Goal: Task Accomplishment & Management: Use online tool/utility

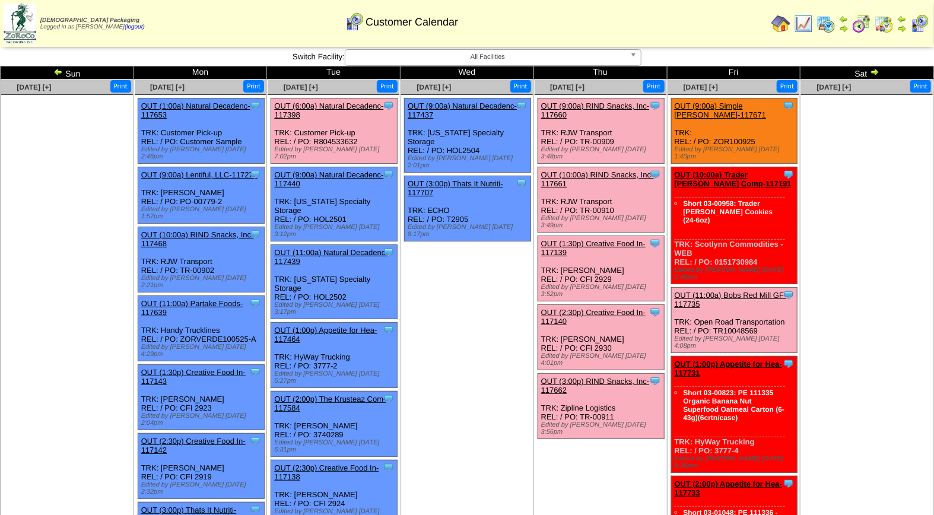
click at [598, 108] on link "OUT (9:00a) RIND Snacks, Inc-117660" at bounding box center [595, 110] width 109 height 18
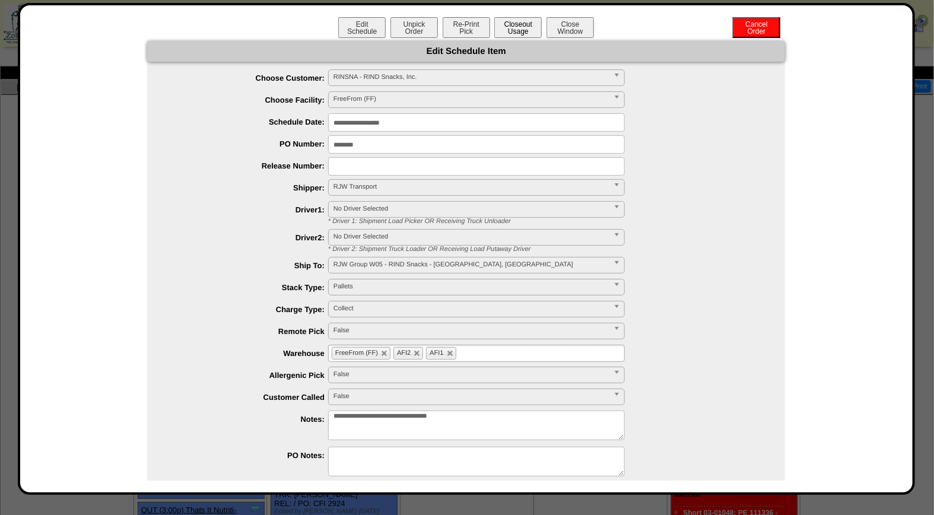
click at [507, 24] on button "Closeout Usage" at bounding box center [517, 27] width 47 height 21
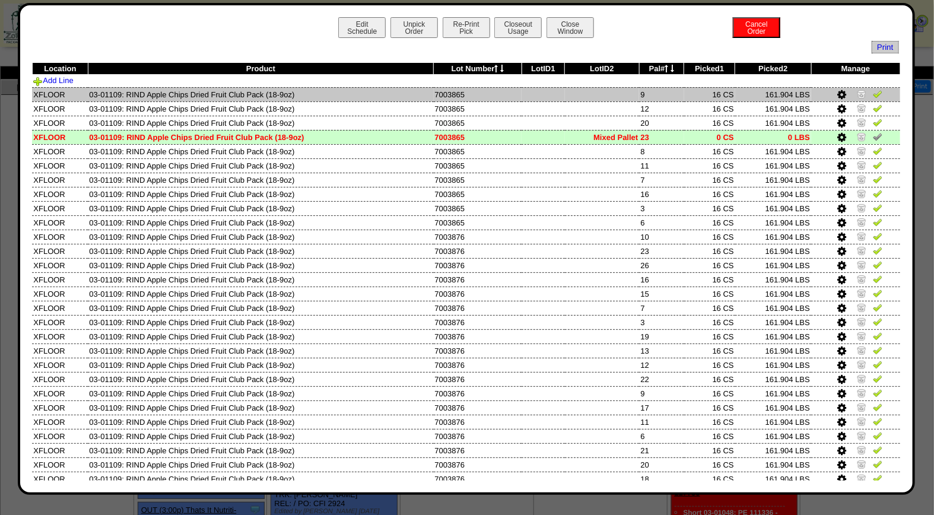
click at [873, 95] on img at bounding box center [877, 93] width 9 height 9
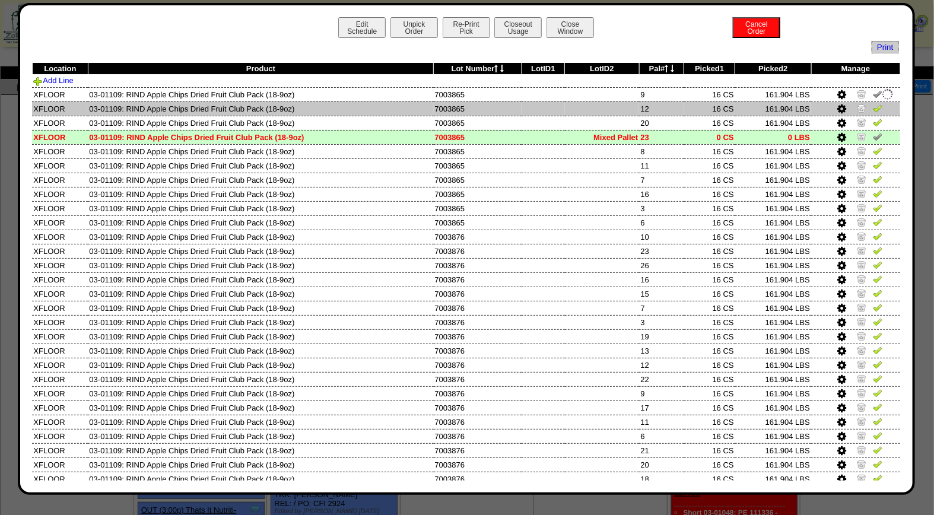
click at [873, 109] on img at bounding box center [877, 107] width 9 height 9
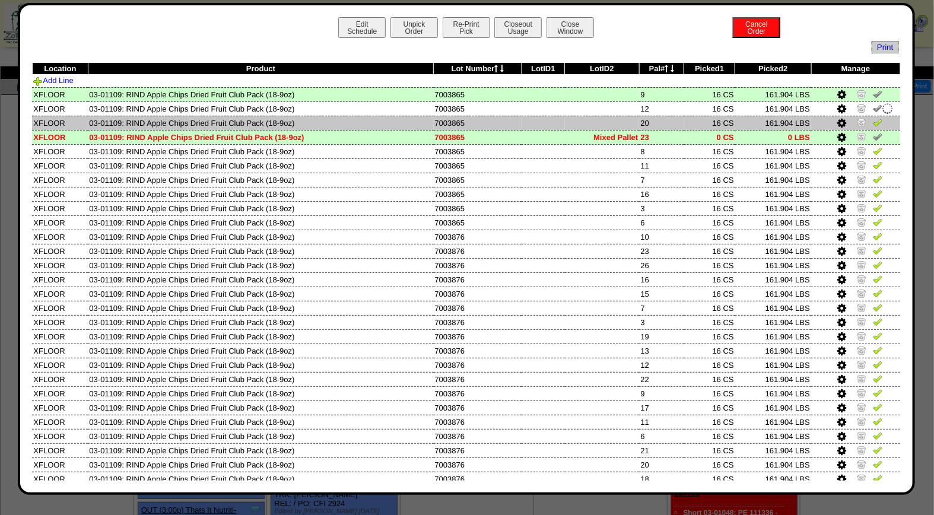
click at [873, 122] on img at bounding box center [877, 121] width 9 height 9
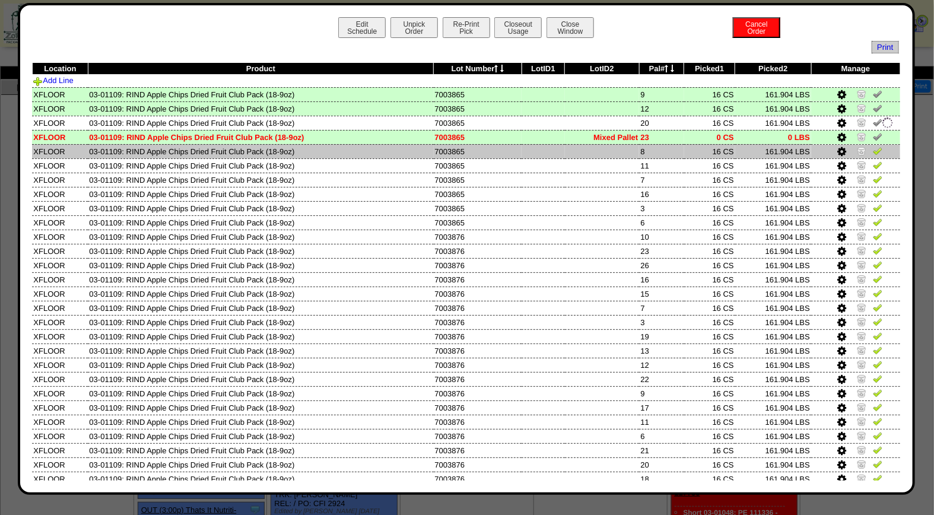
click at [873, 152] on img at bounding box center [877, 150] width 9 height 9
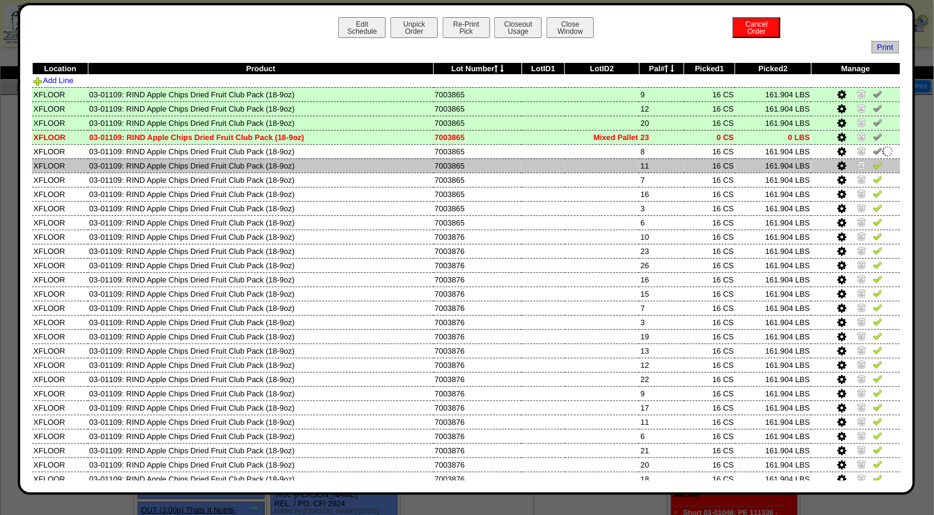
click at [873, 167] on img at bounding box center [877, 164] width 9 height 9
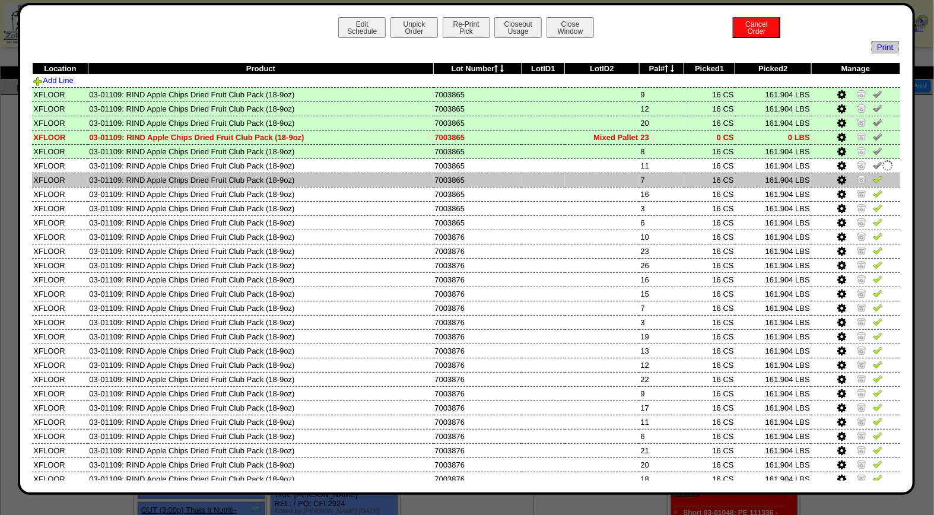
click at [873, 176] on img at bounding box center [877, 178] width 9 height 9
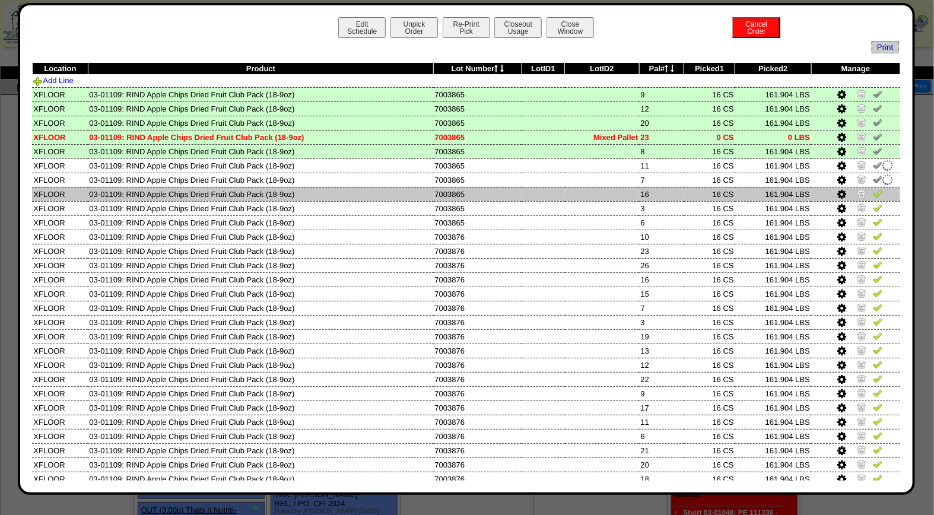
click at [873, 191] on img at bounding box center [877, 193] width 9 height 9
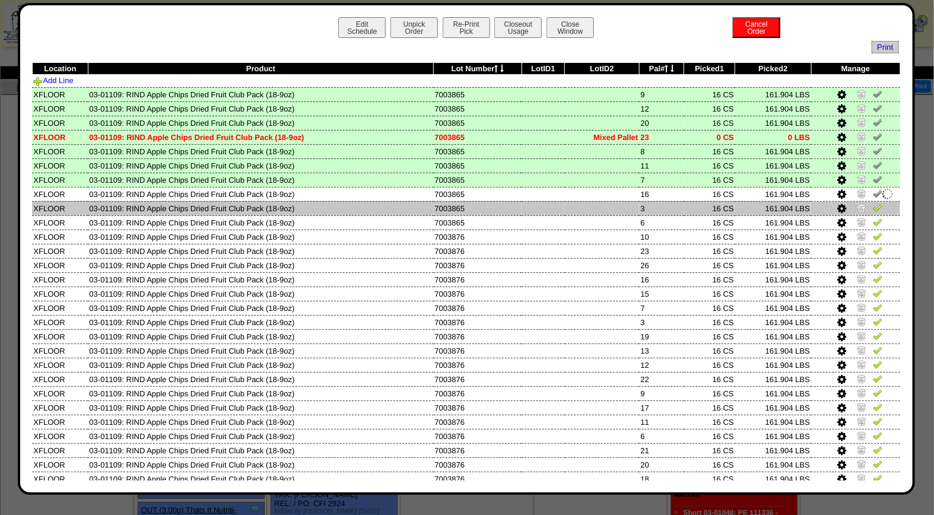
click at [873, 206] on img at bounding box center [877, 207] width 9 height 9
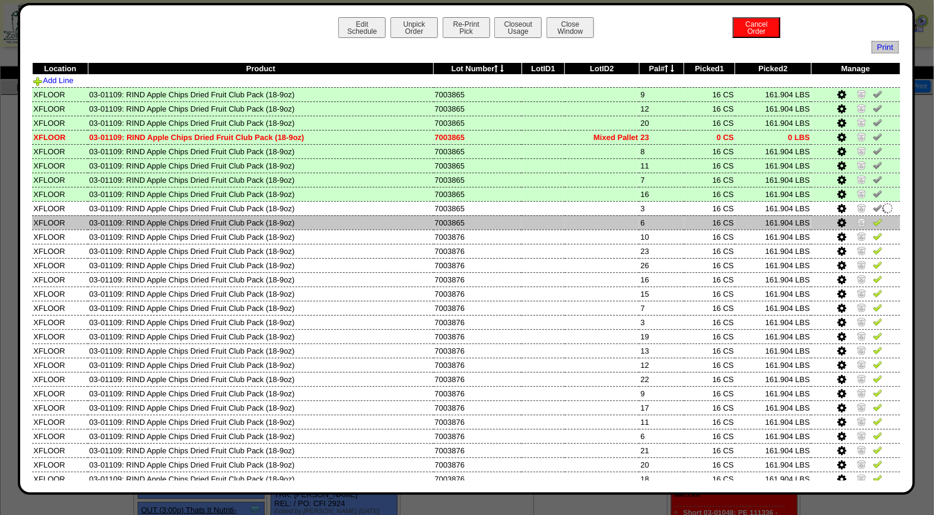
click at [873, 220] on img at bounding box center [877, 221] width 9 height 9
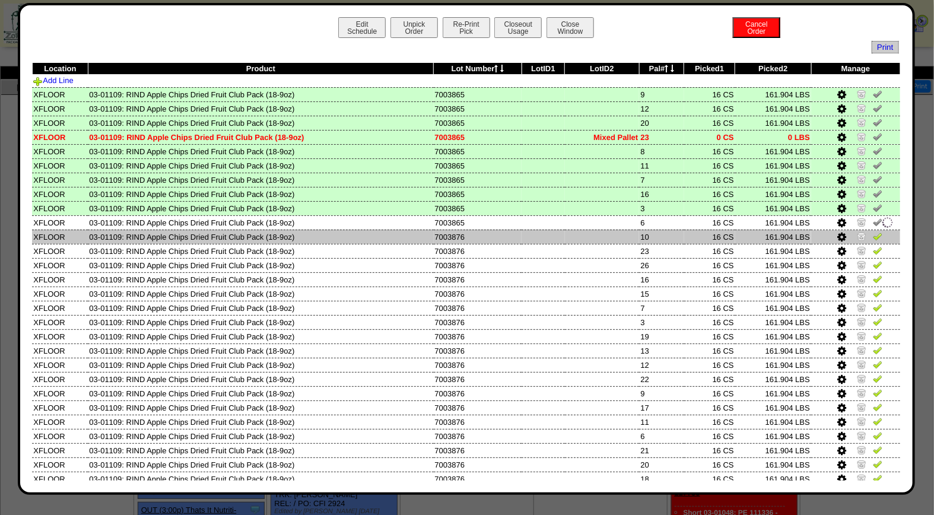
click at [873, 239] on link at bounding box center [877, 238] width 9 height 9
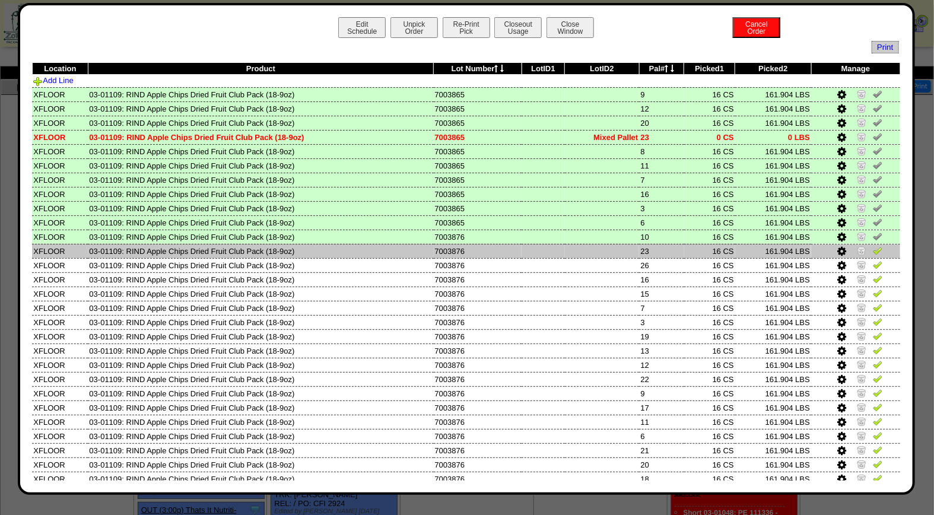
click at [873, 252] on img at bounding box center [877, 250] width 9 height 9
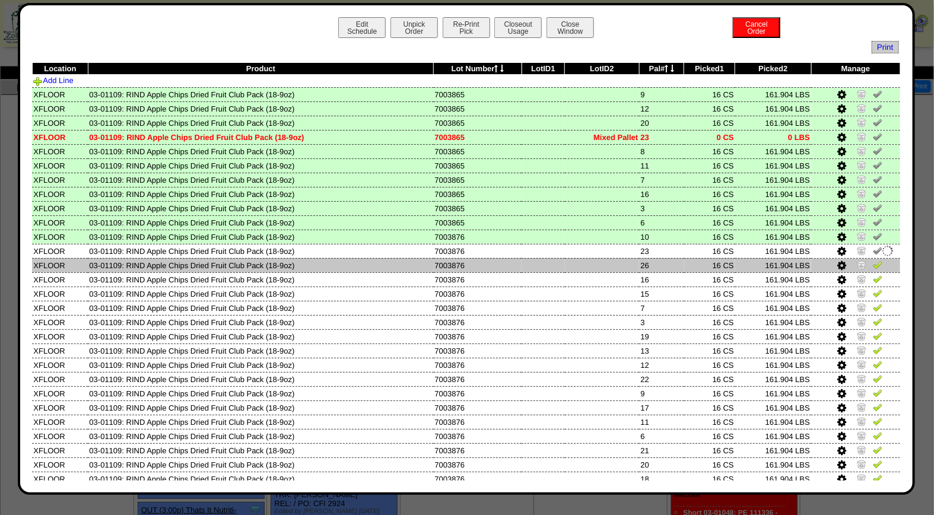
click at [873, 262] on img at bounding box center [877, 264] width 9 height 9
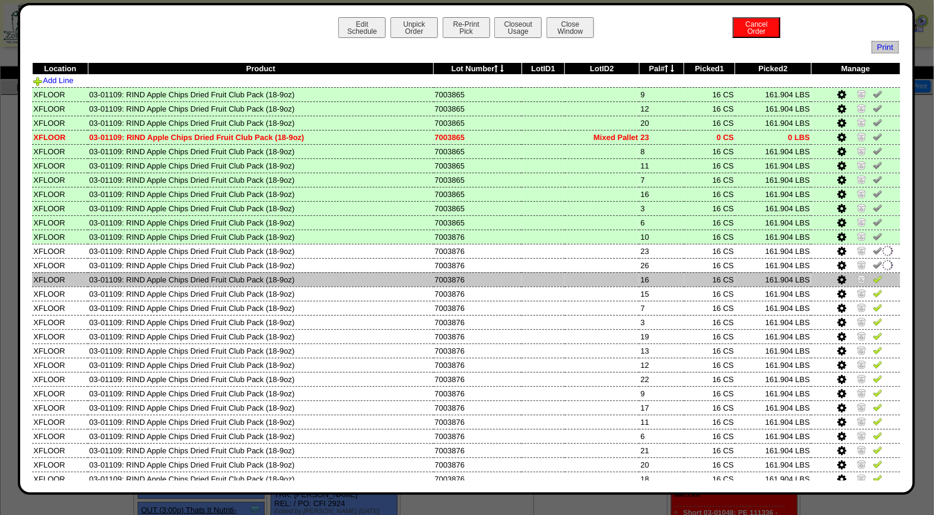
click at [873, 276] on img at bounding box center [877, 278] width 9 height 9
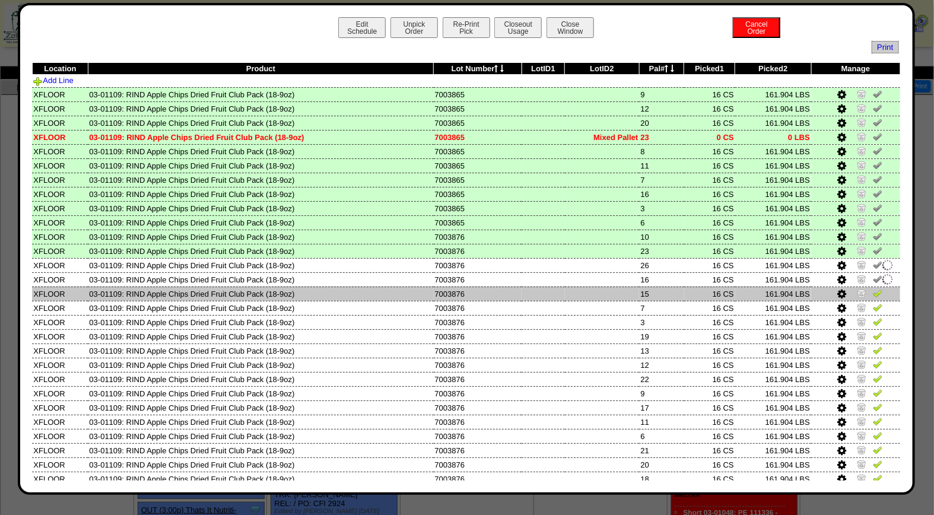
click at [873, 289] on img at bounding box center [877, 292] width 9 height 9
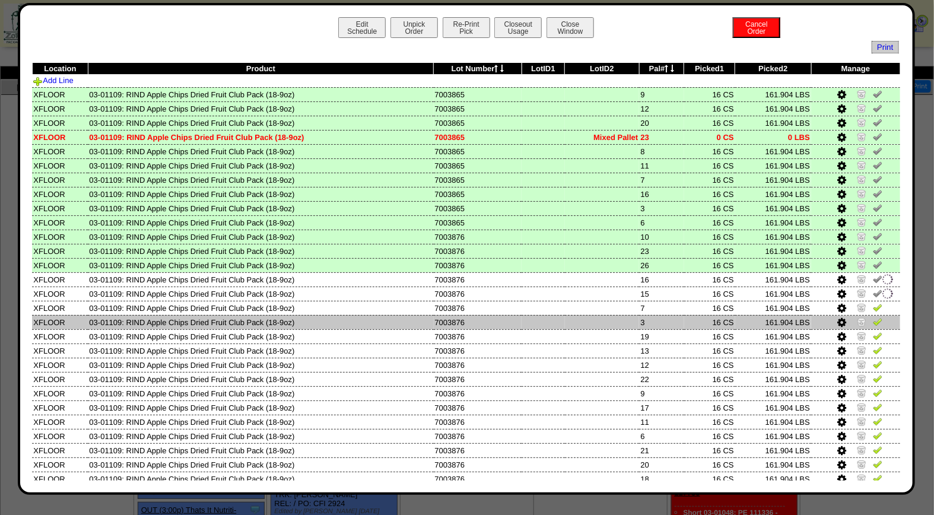
click at [869, 315] on td at bounding box center [855, 322] width 89 height 14
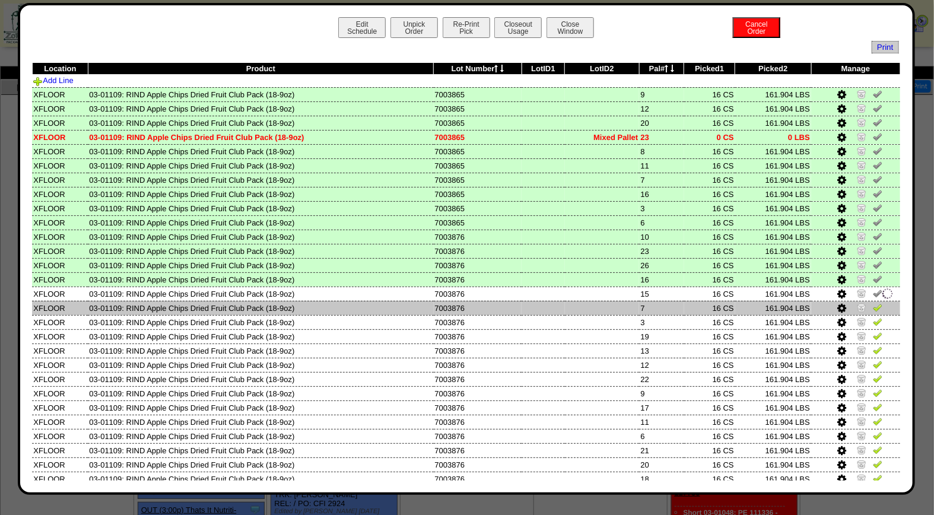
click at [873, 304] on img at bounding box center [877, 307] width 9 height 9
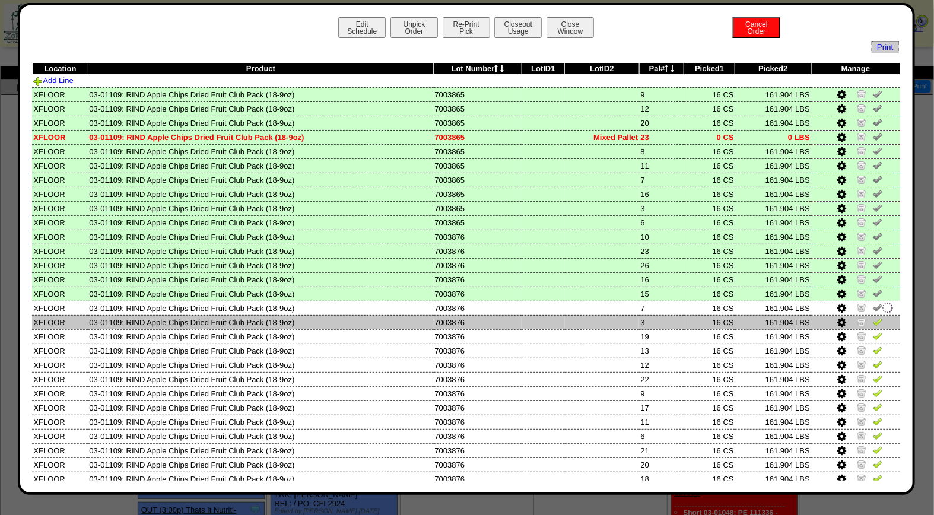
click at [873, 320] on img at bounding box center [877, 321] width 9 height 9
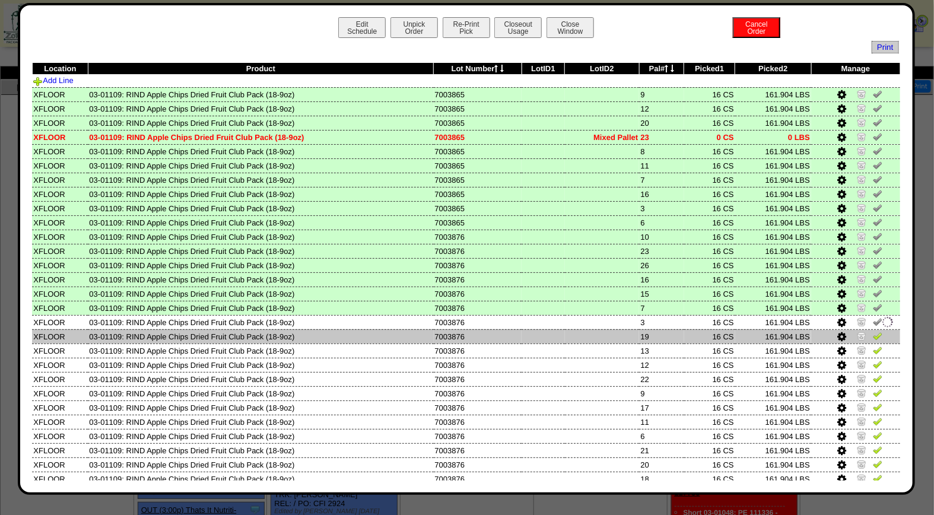
click at [873, 333] on img at bounding box center [877, 335] width 9 height 9
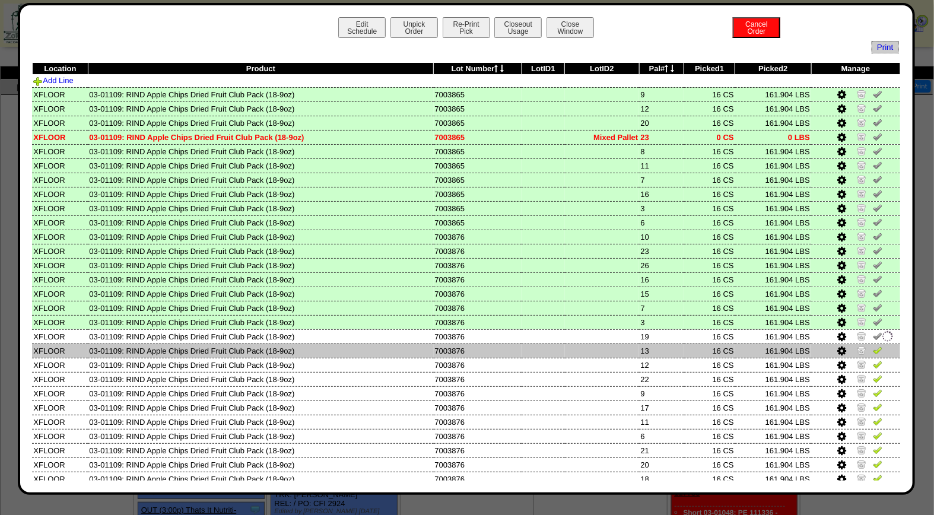
click at [873, 350] on img at bounding box center [877, 349] width 9 height 9
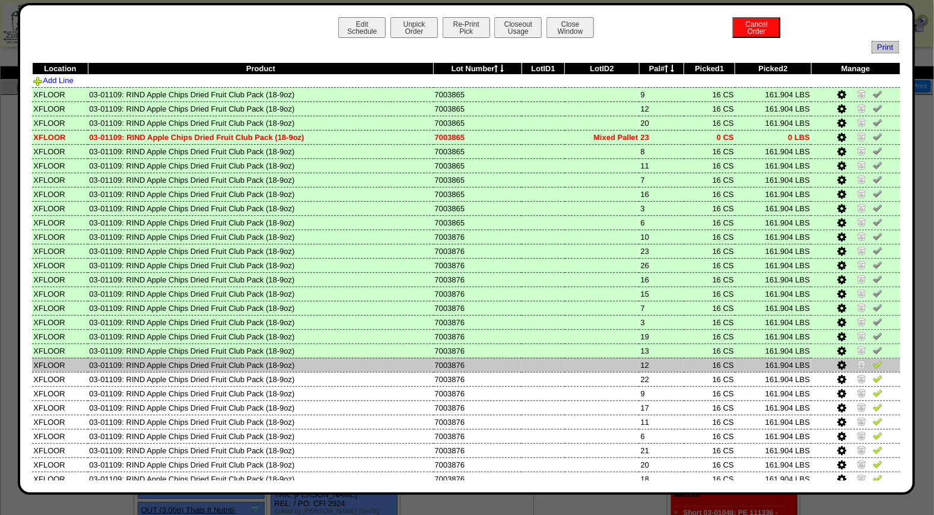
click at [873, 363] on img at bounding box center [877, 364] width 9 height 9
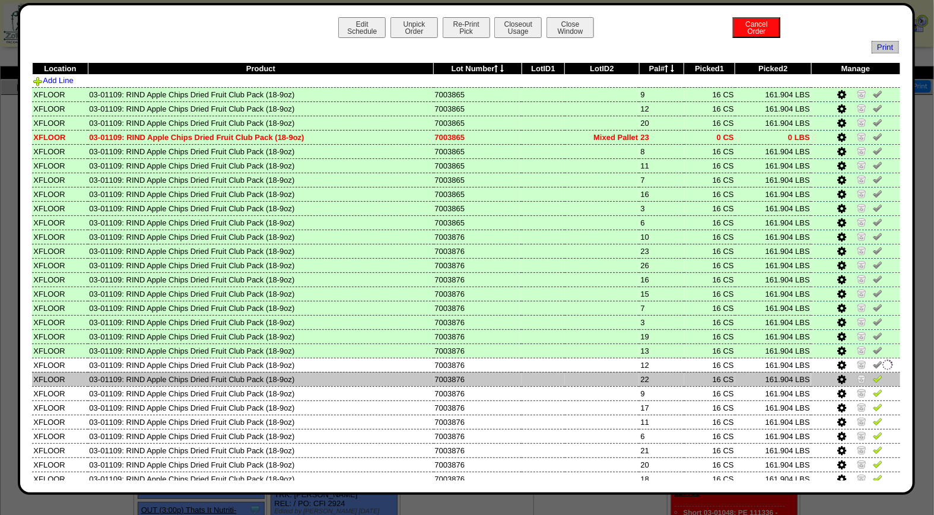
click at [873, 375] on img at bounding box center [877, 378] width 9 height 9
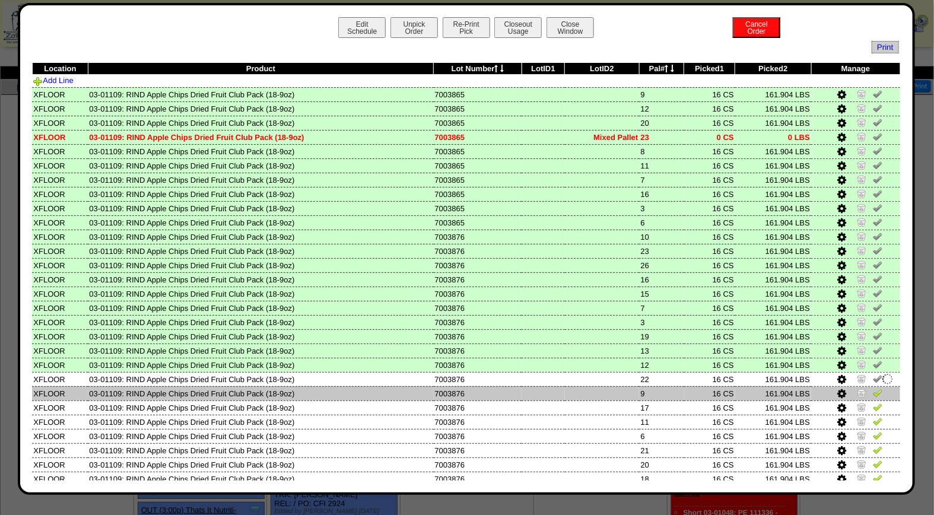
click at [873, 389] on img at bounding box center [877, 392] width 9 height 9
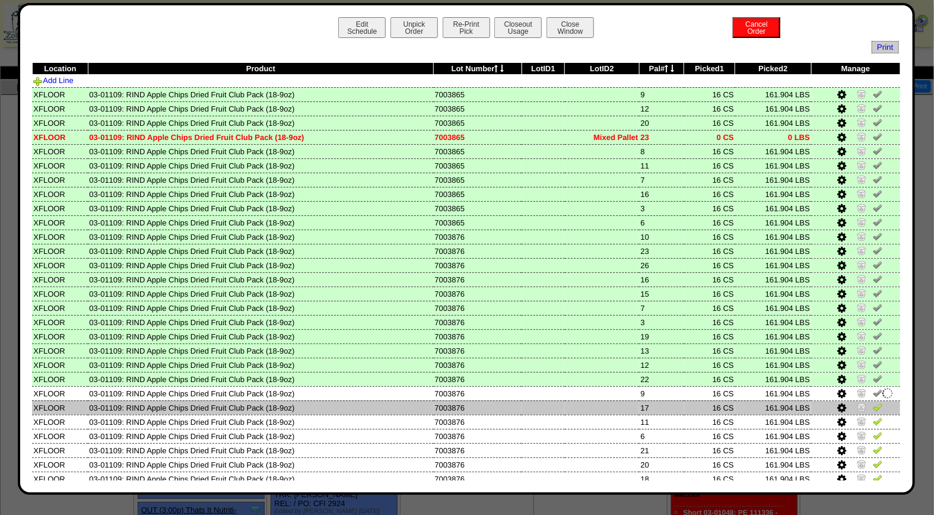
click at [873, 404] on img at bounding box center [877, 406] width 9 height 9
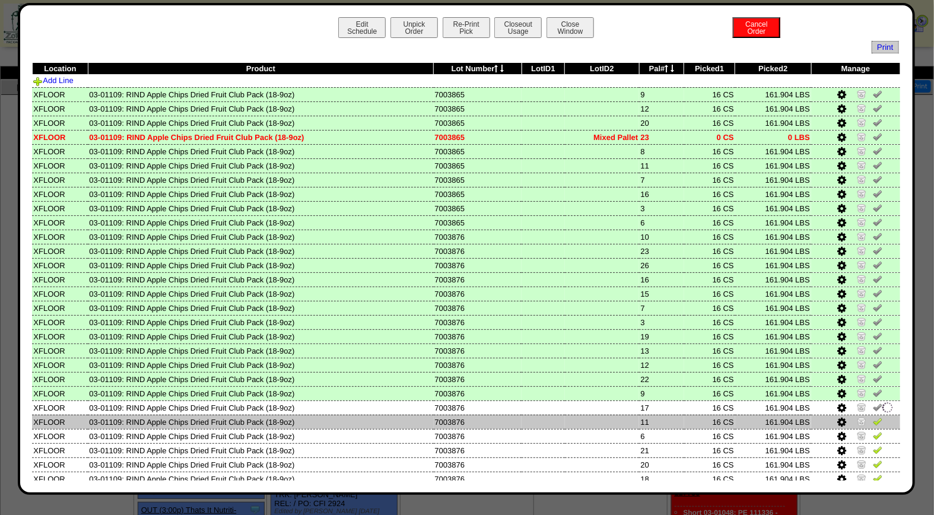
click at [873, 417] on img at bounding box center [877, 421] width 9 height 9
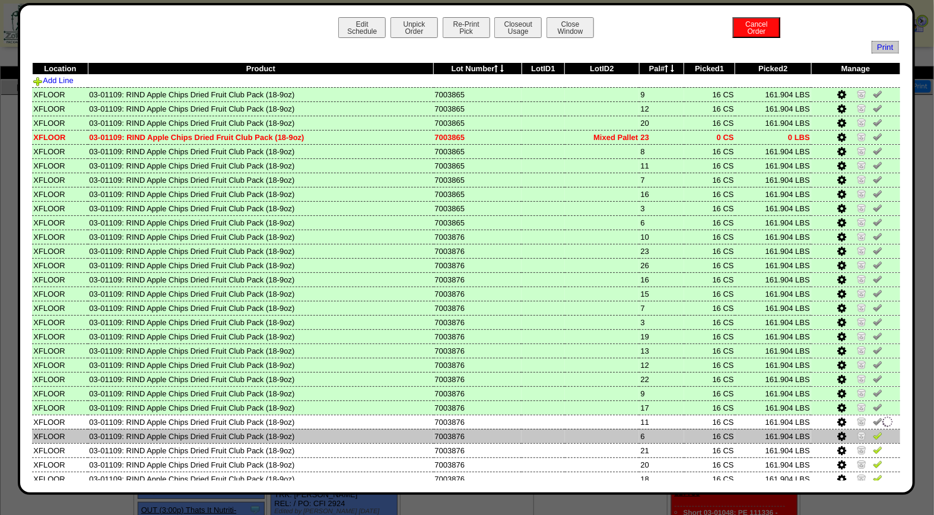
click at [873, 431] on img at bounding box center [877, 435] width 9 height 9
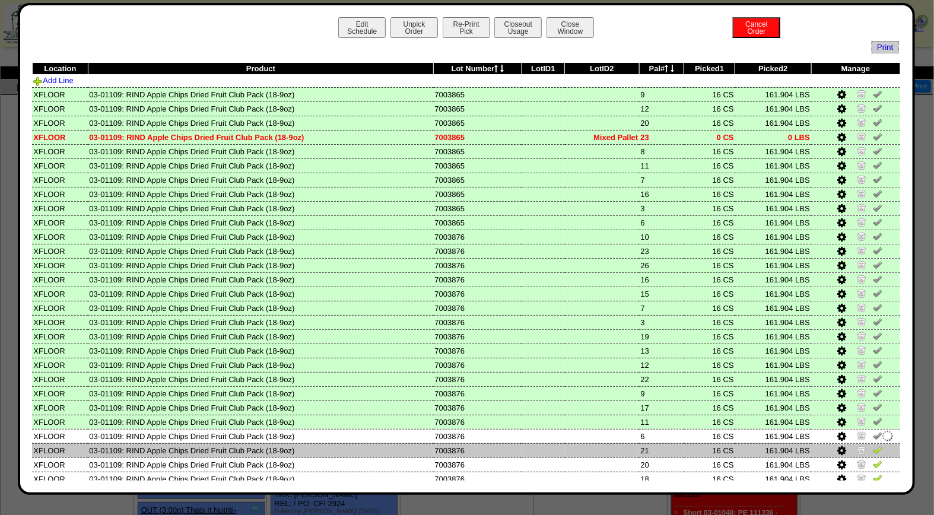
click at [873, 447] on img at bounding box center [877, 449] width 9 height 9
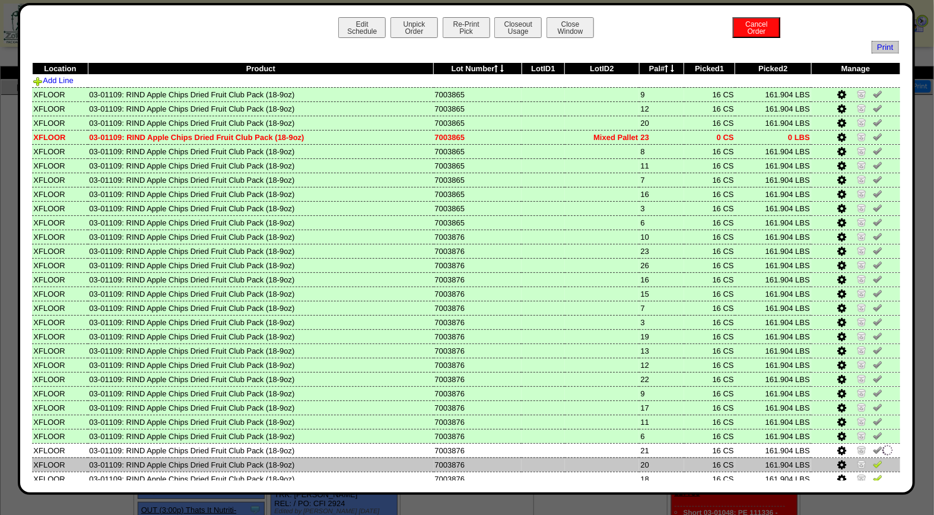
click at [873, 459] on img at bounding box center [877, 463] width 9 height 9
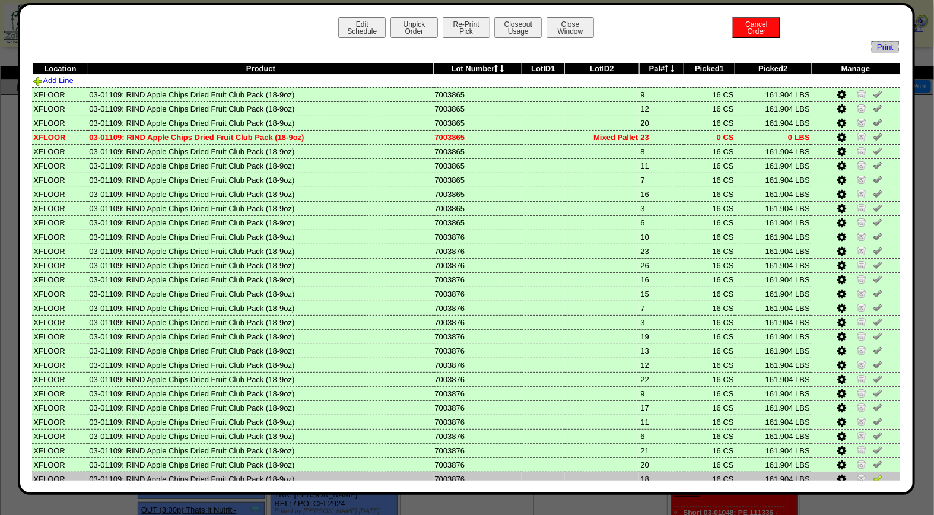
click at [873, 473] on img at bounding box center [877, 477] width 9 height 9
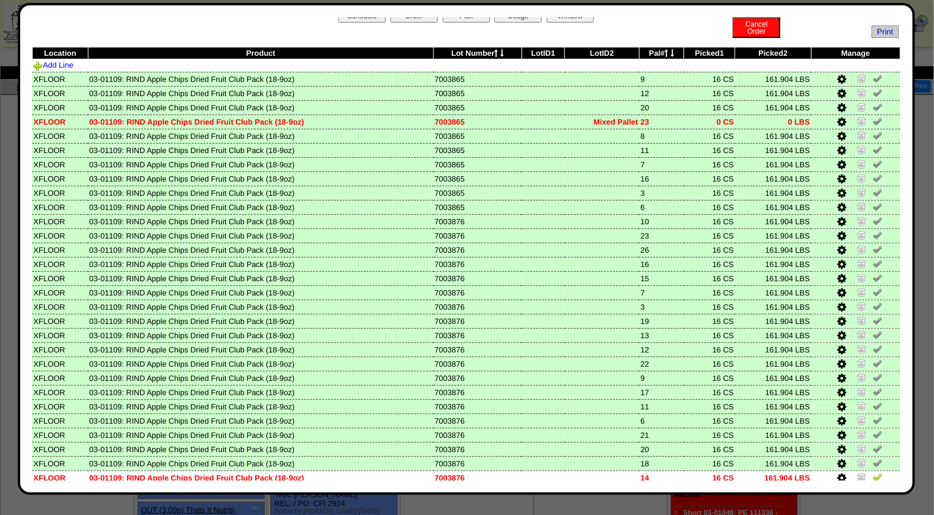
scroll to position [71, 0]
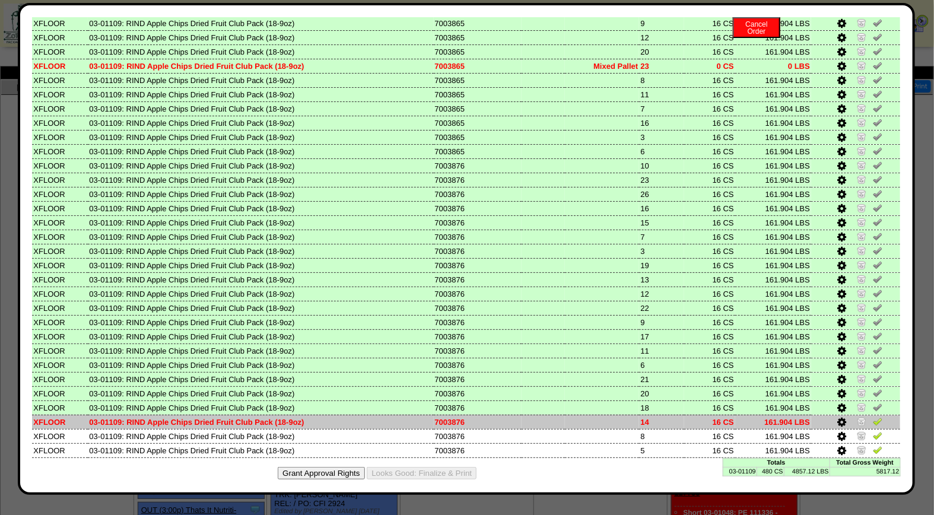
click at [873, 417] on img at bounding box center [877, 421] width 9 height 9
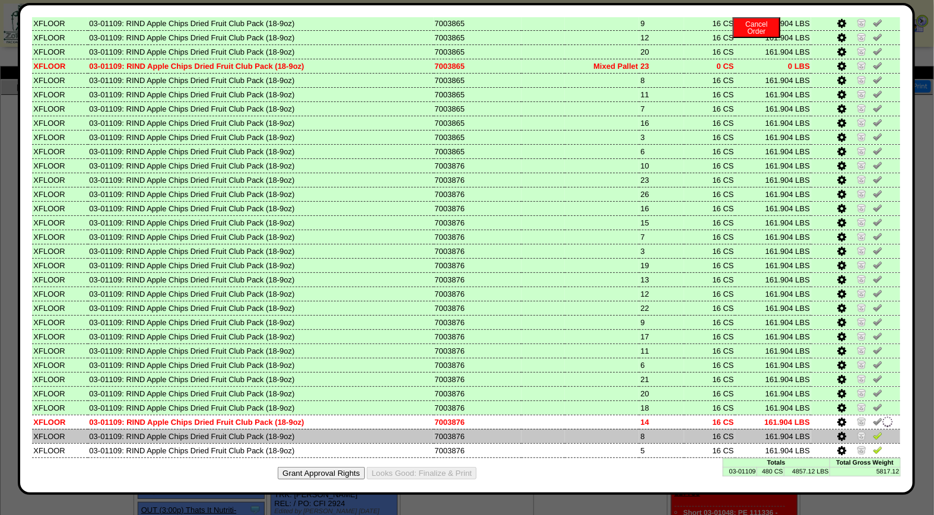
click at [873, 431] on img at bounding box center [877, 435] width 9 height 9
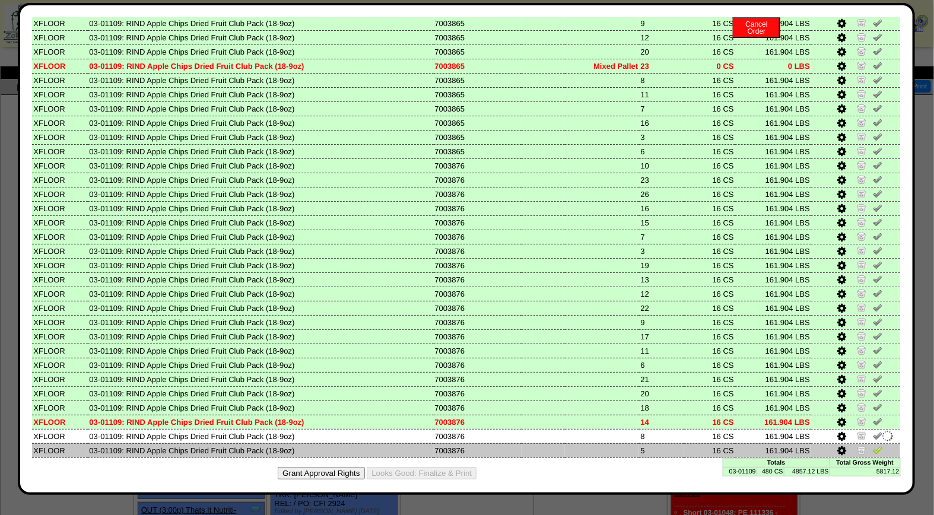
click at [873, 445] on img at bounding box center [877, 449] width 9 height 9
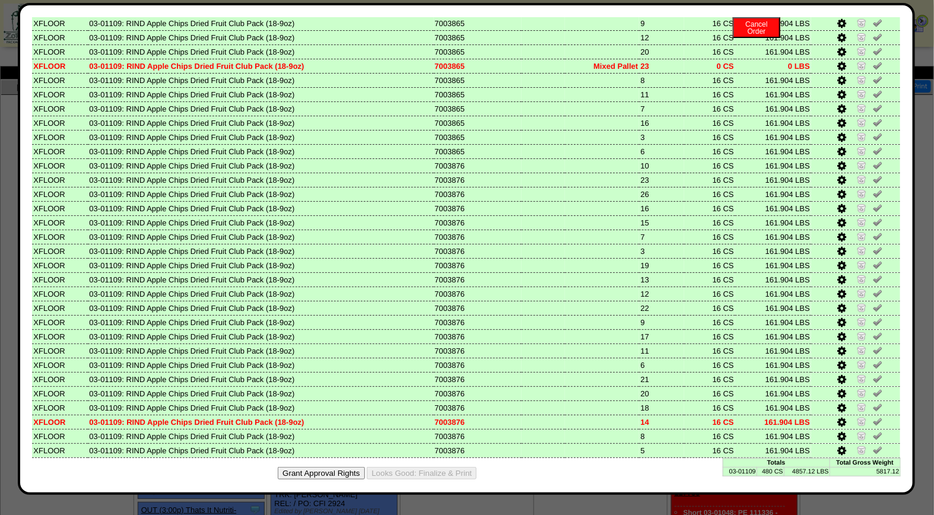
scroll to position [0, 0]
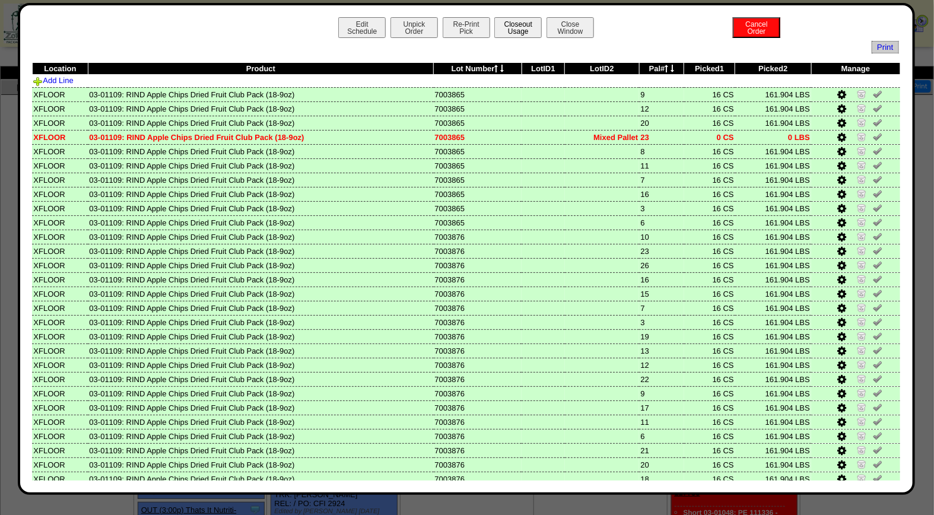
click at [507, 30] on button "Closeout Usage" at bounding box center [517, 27] width 47 height 21
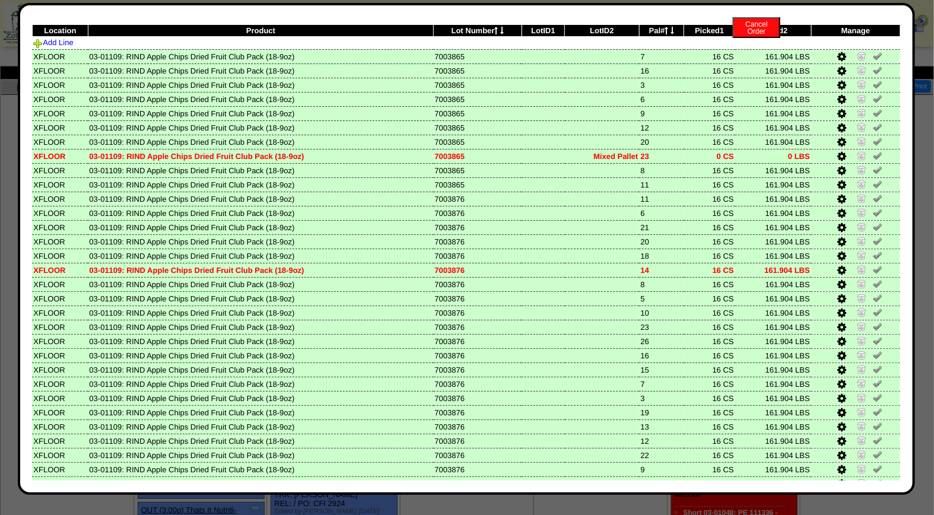
scroll to position [71, 0]
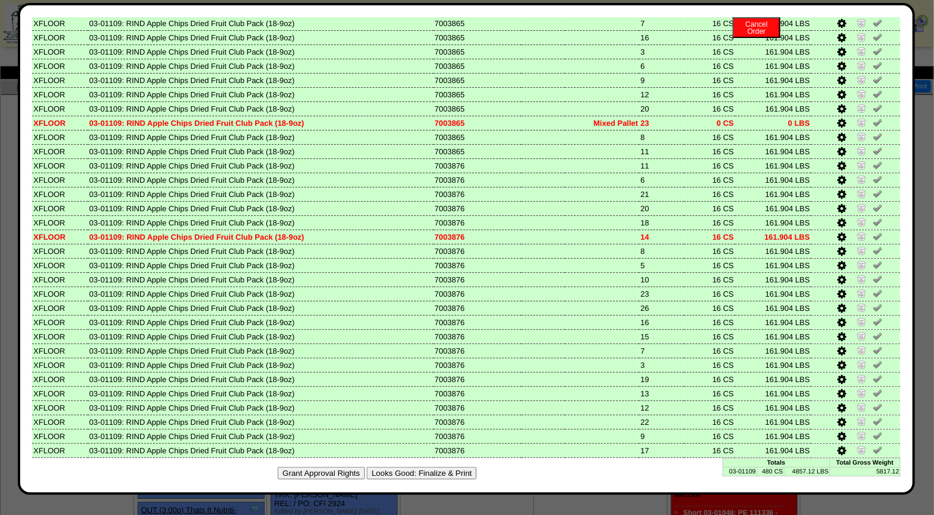
click at [420, 467] on button "Looks Good: Finalize & Print" at bounding box center [422, 473] width 110 height 12
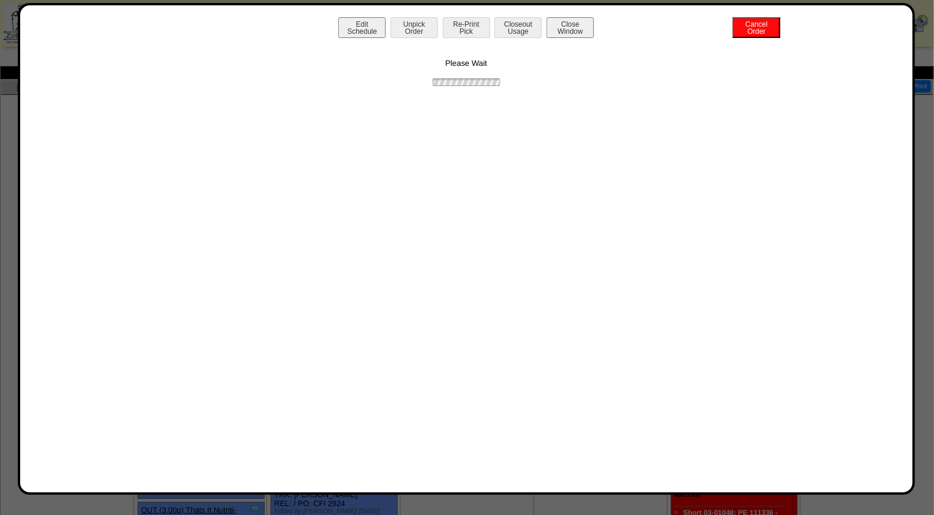
scroll to position [0, 0]
click at [472, 28] on button "Print BOL" at bounding box center [466, 27] width 47 height 21
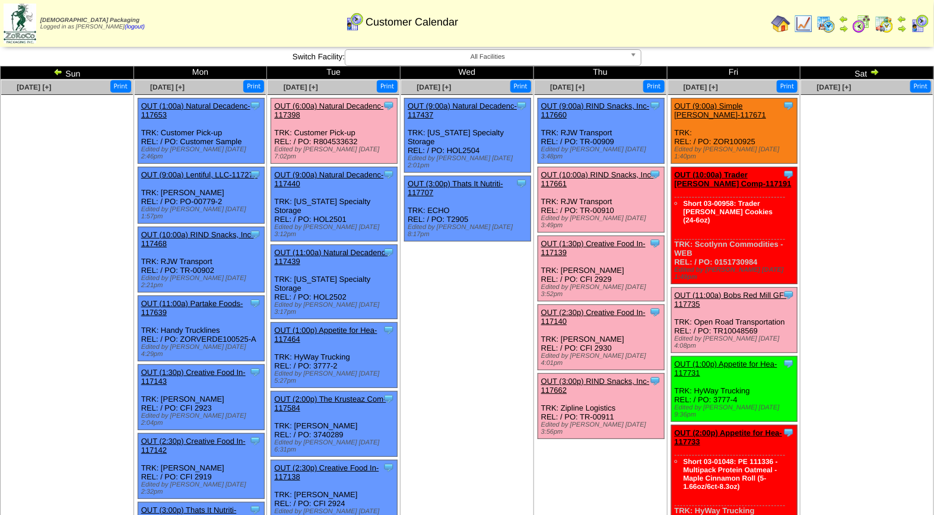
click at [602, 170] on link "OUT (10:00a) RIND Snacks, Inc-117661" at bounding box center [597, 179] width 113 height 18
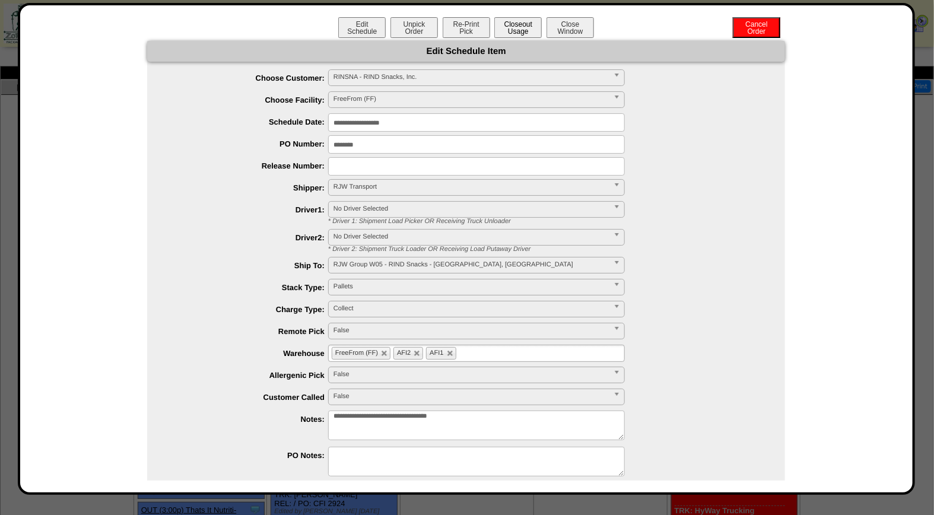
click at [524, 26] on button "Closeout Usage" at bounding box center [517, 27] width 47 height 21
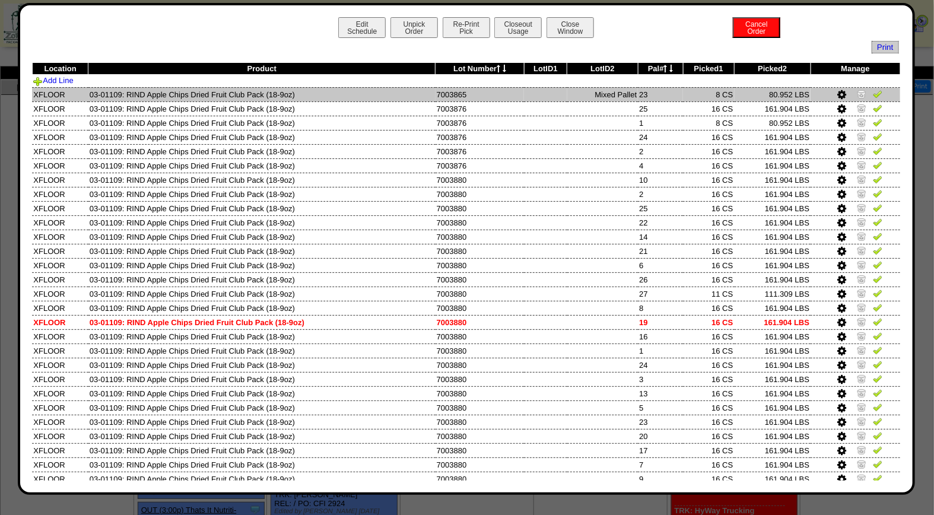
click at [873, 94] on img at bounding box center [877, 93] width 9 height 9
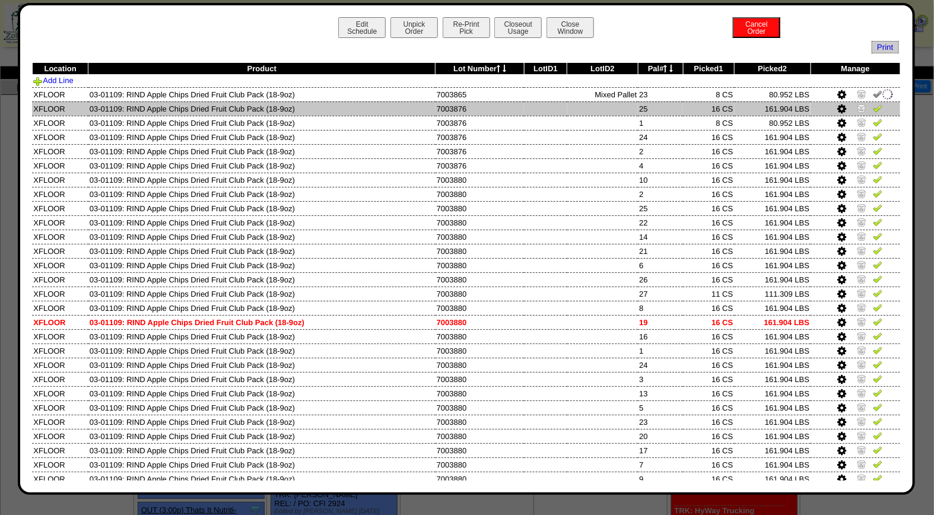
click at [873, 107] on img at bounding box center [877, 107] width 9 height 9
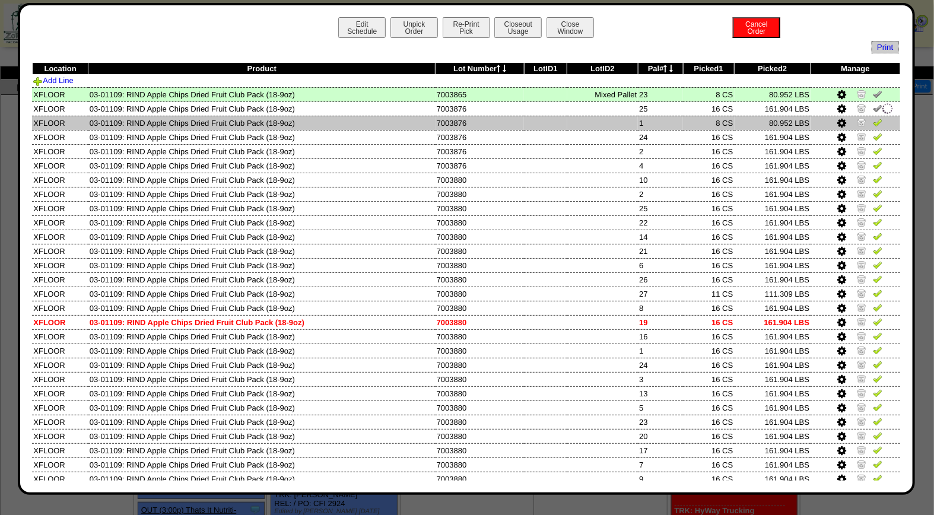
click at [873, 121] on img at bounding box center [877, 121] width 9 height 9
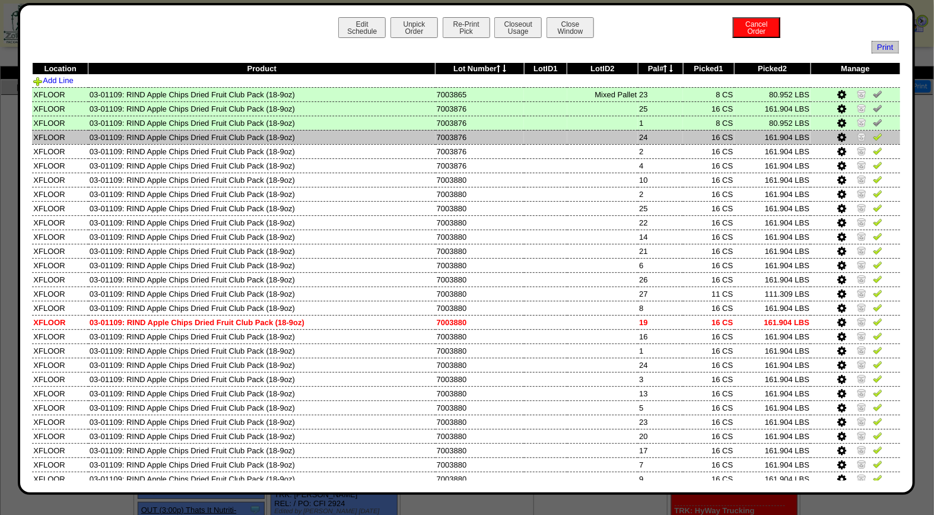
click at [873, 138] on img at bounding box center [877, 136] width 9 height 9
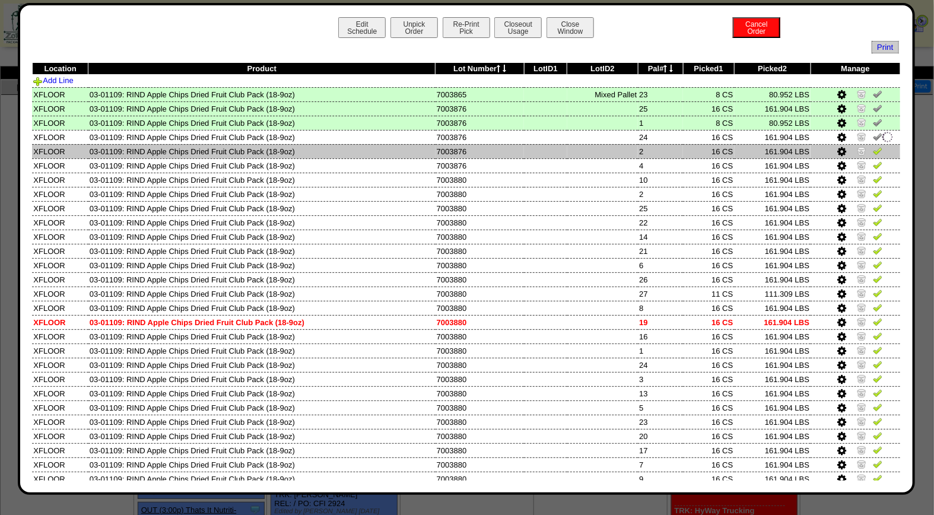
click at [873, 148] on img at bounding box center [877, 150] width 9 height 9
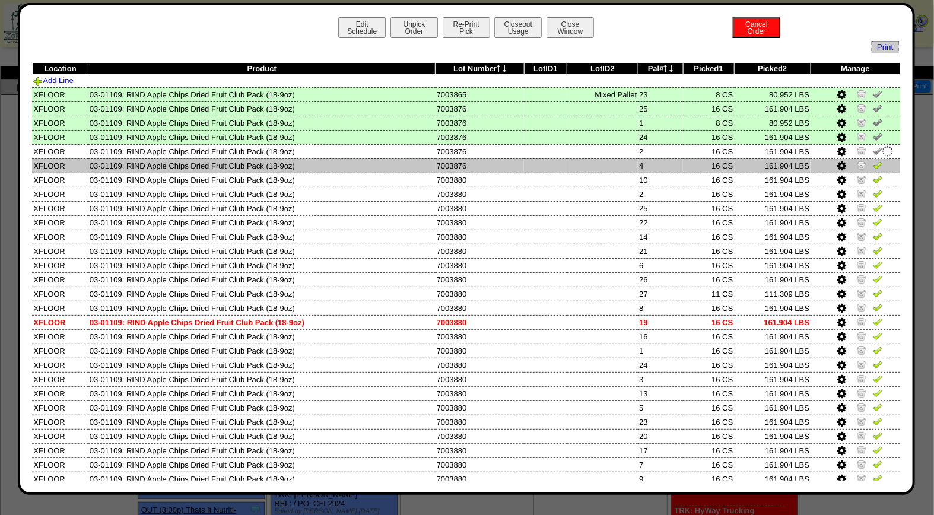
click at [873, 163] on img at bounding box center [877, 164] width 9 height 9
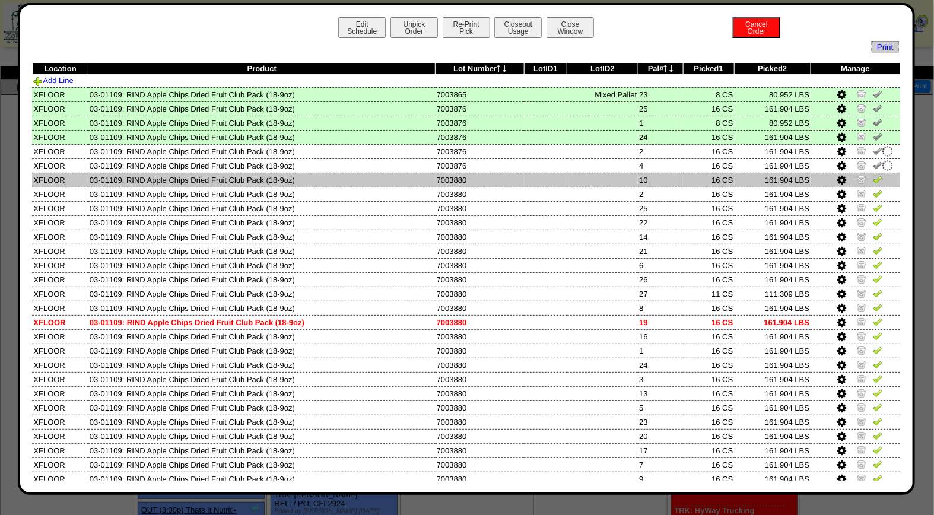
click at [873, 178] on img at bounding box center [877, 178] width 9 height 9
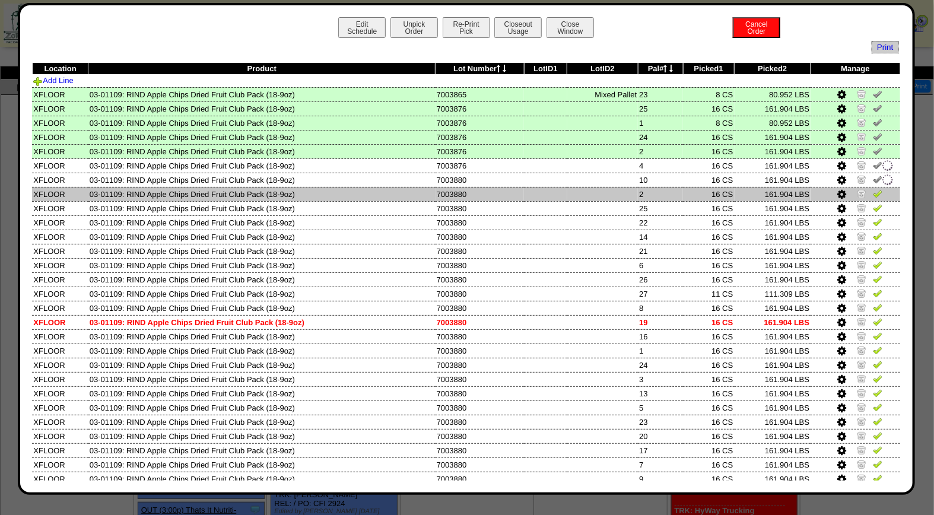
click at [873, 189] on img at bounding box center [877, 193] width 9 height 9
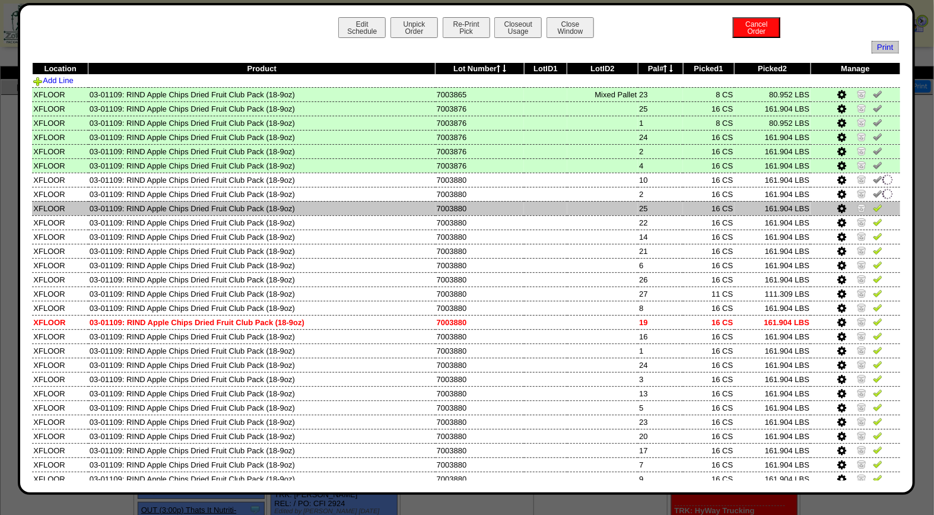
click at [873, 204] on img at bounding box center [877, 207] width 9 height 9
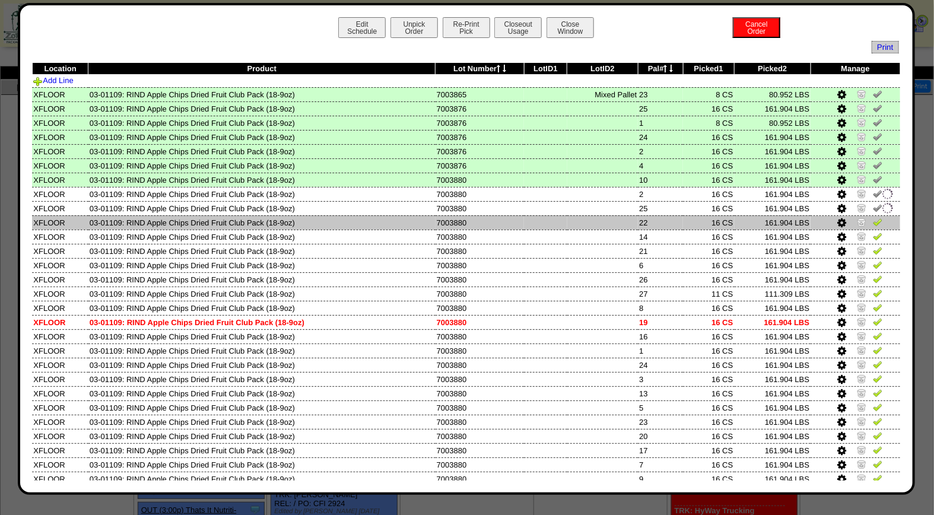
click at [873, 218] on img at bounding box center [877, 221] width 9 height 9
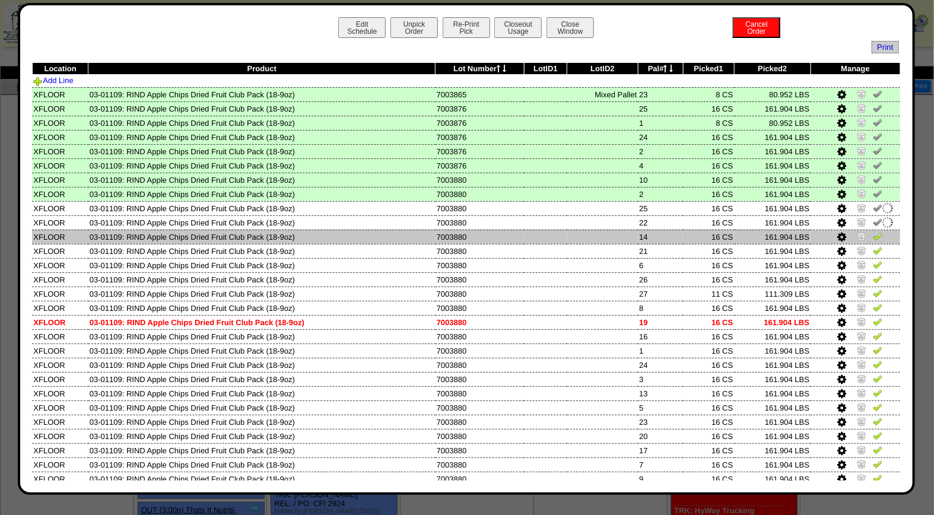
click at [873, 235] on img at bounding box center [877, 235] width 9 height 9
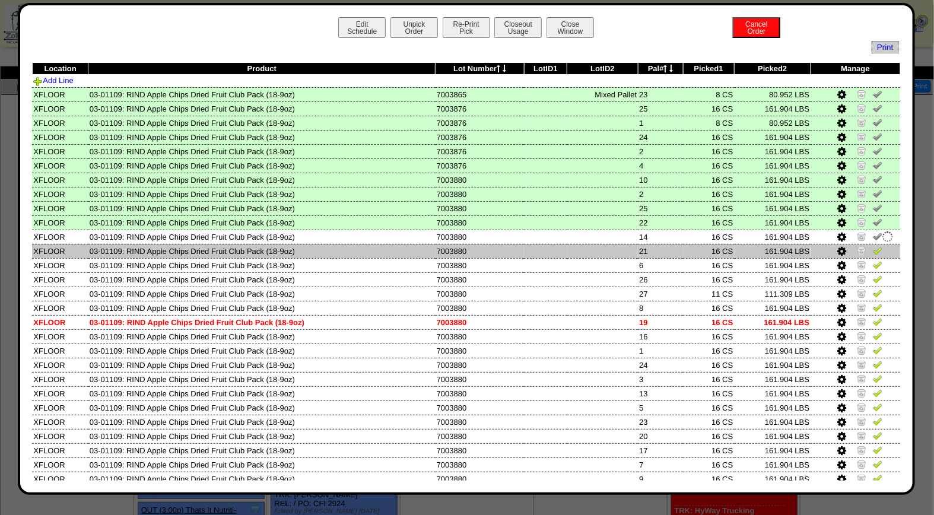
click at [873, 246] on img at bounding box center [877, 250] width 9 height 9
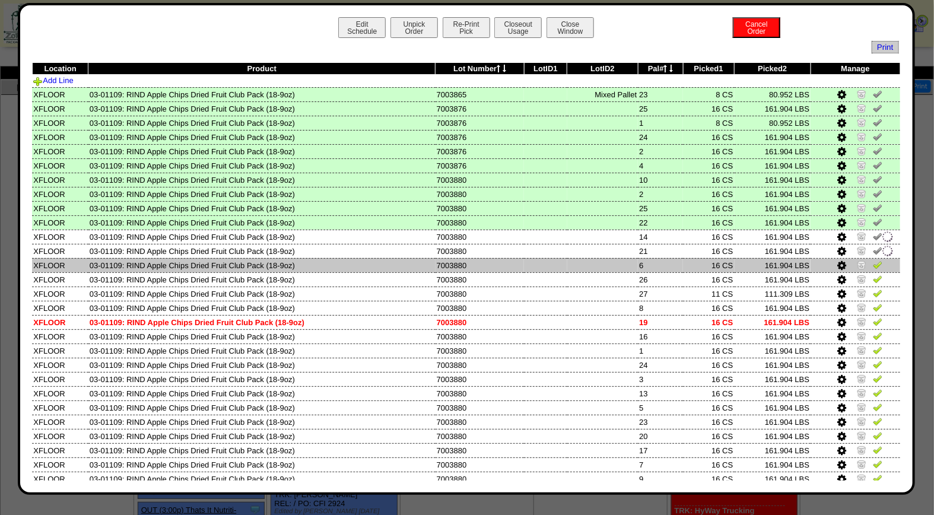
click at [873, 260] on img at bounding box center [877, 264] width 9 height 9
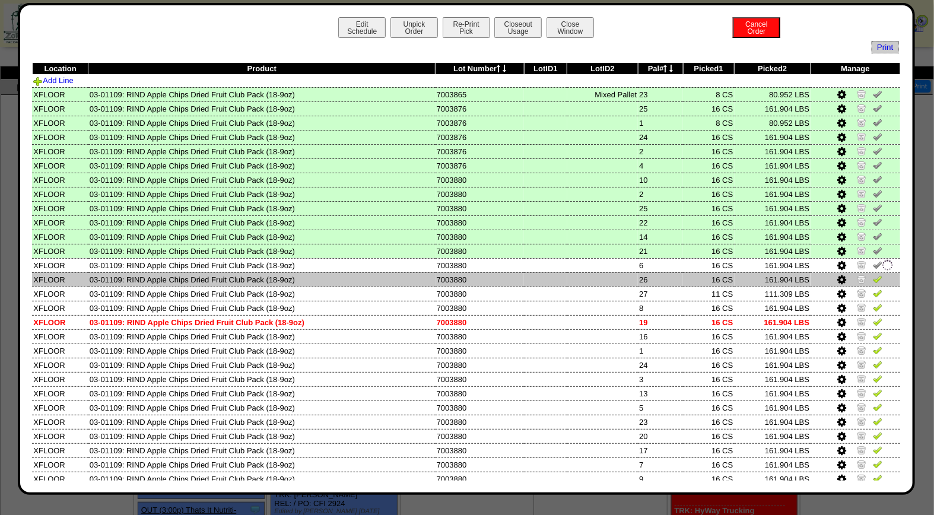
click at [873, 275] on img at bounding box center [877, 278] width 9 height 9
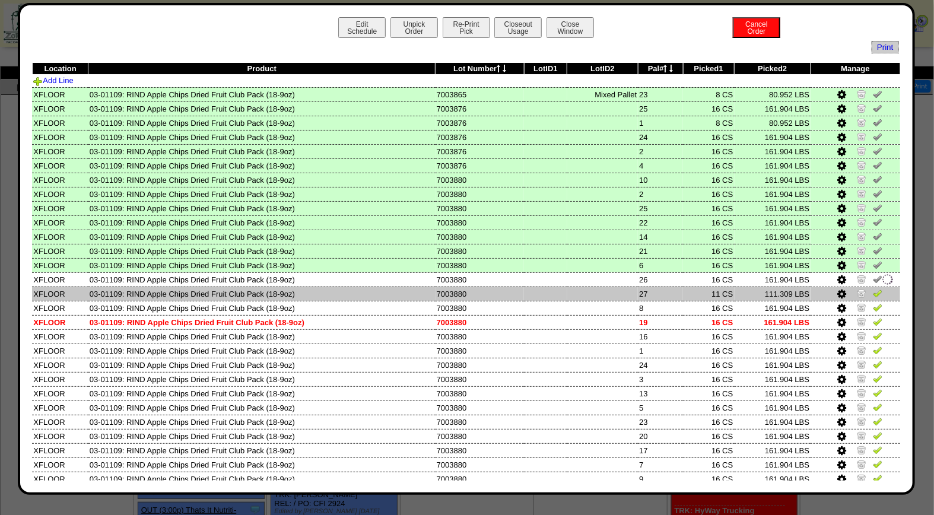
click at [873, 290] on img at bounding box center [877, 292] width 9 height 9
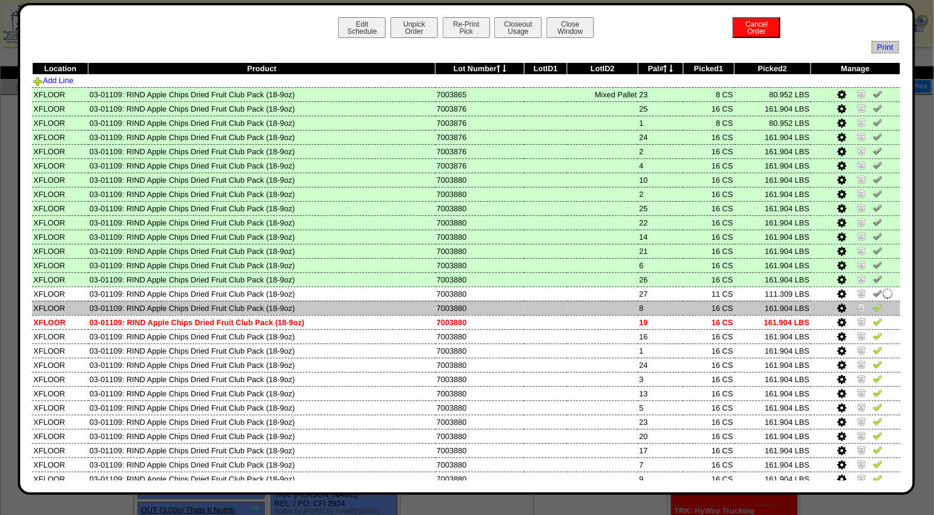
click at [873, 303] on img at bounding box center [877, 307] width 9 height 9
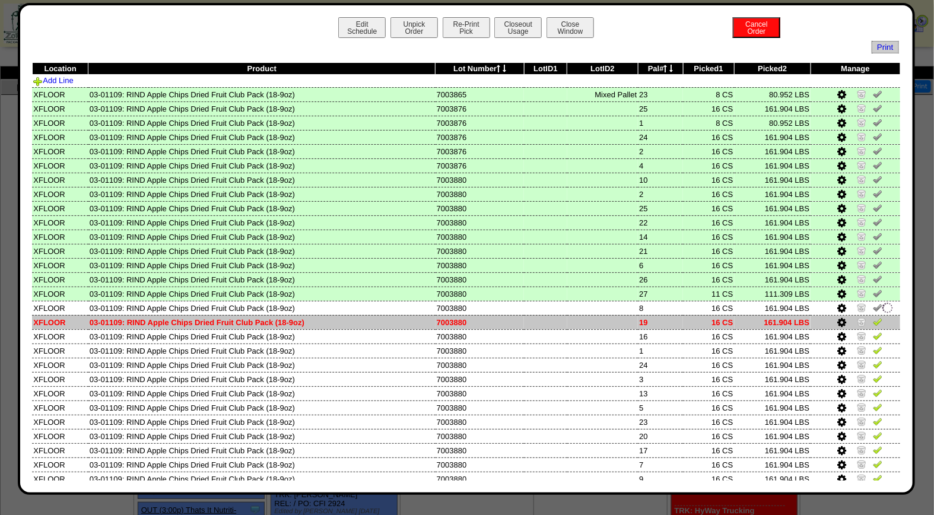
click at [873, 317] on img at bounding box center [877, 321] width 9 height 9
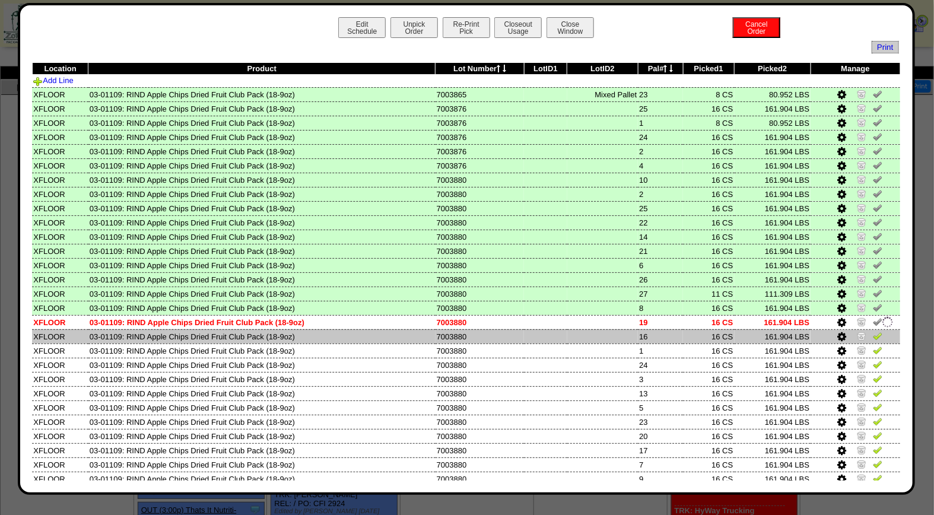
click at [873, 331] on img at bounding box center [877, 335] width 9 height 9
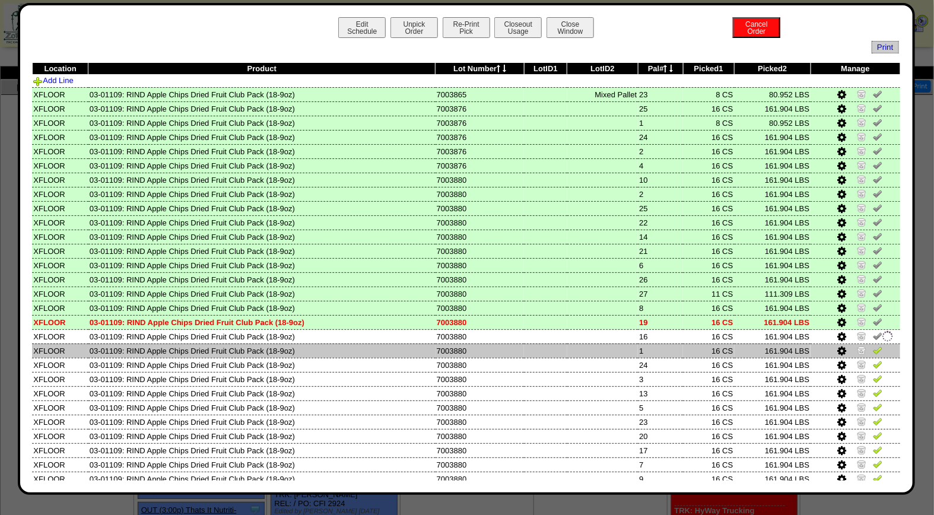
click at [873, 345] on img at bounding box center [877, 349] width 9 height 9
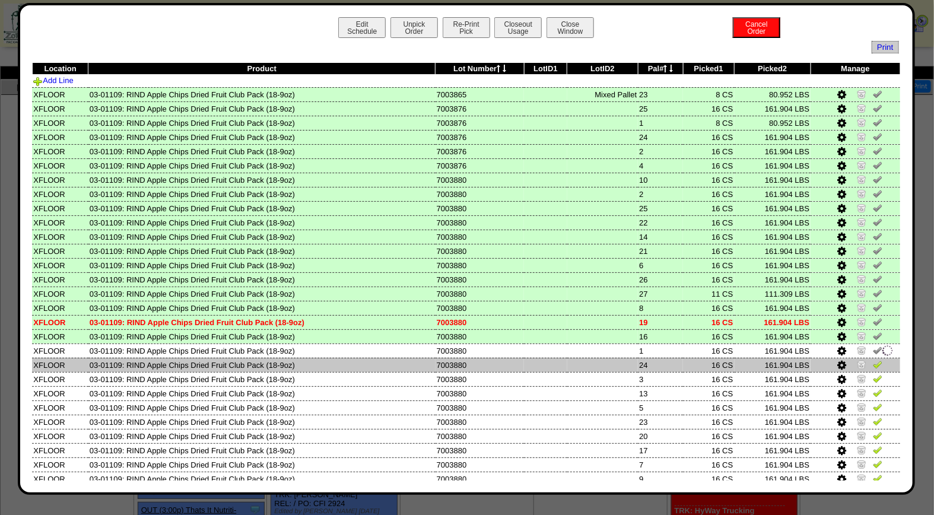
click at [873, 364] on link at bounding box center [877, 366] width 9 height 9
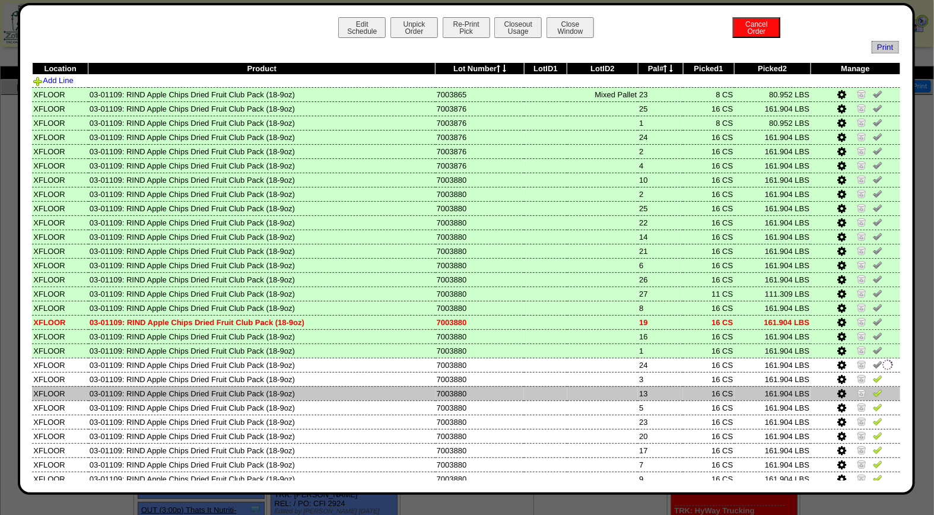
click at [866, 386] on td at bounding box center [855, 393] width 90 height 14
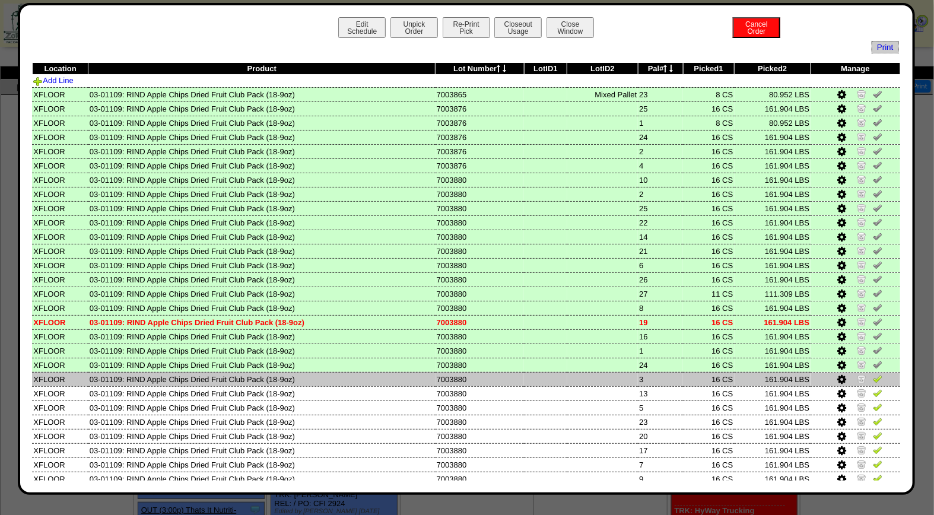
click at [873, 379] on link at bounding box center [877, 380] width 9 height 9
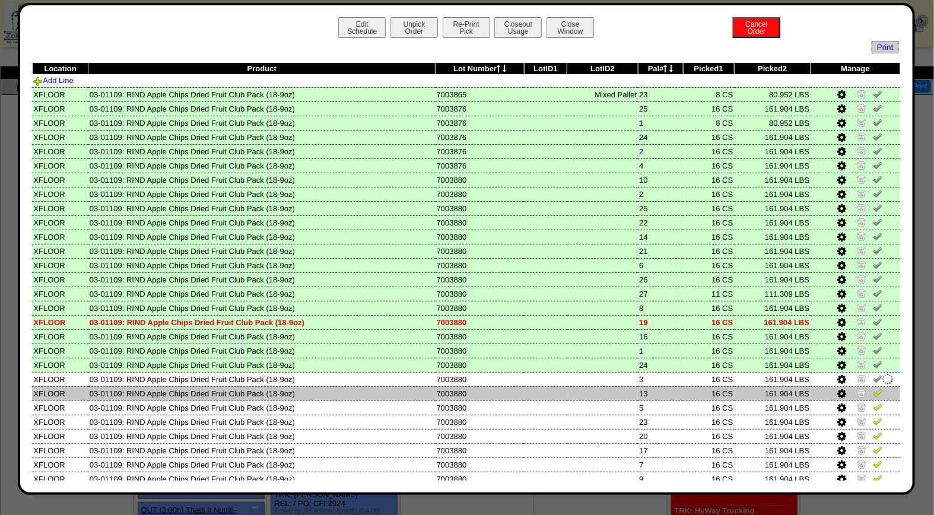
click at [873, 390] on img at bounding box center [877, 392] width 9 height 9
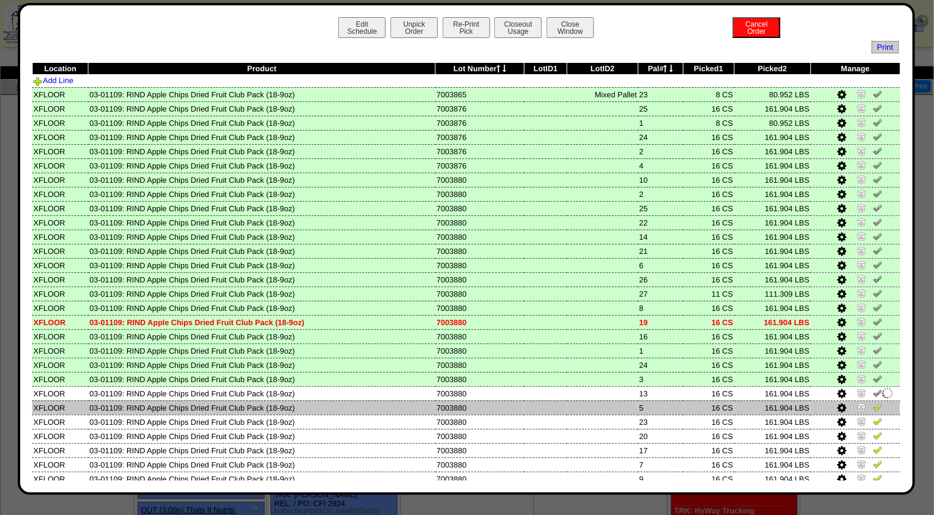
click at [873, 402] on img at bounding box center [877, 406] width 9 height 9
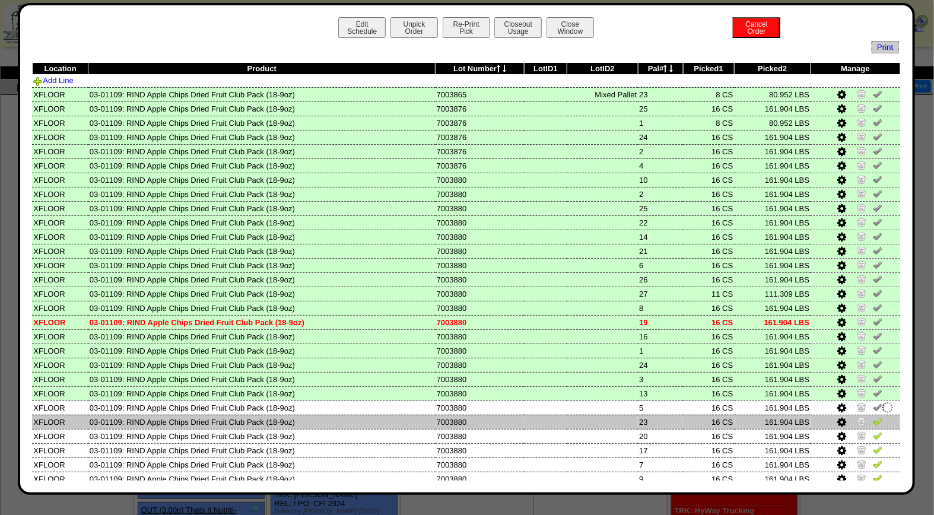
click at [873, 418] on img at bounding box center [877, 421] width 9 height 9
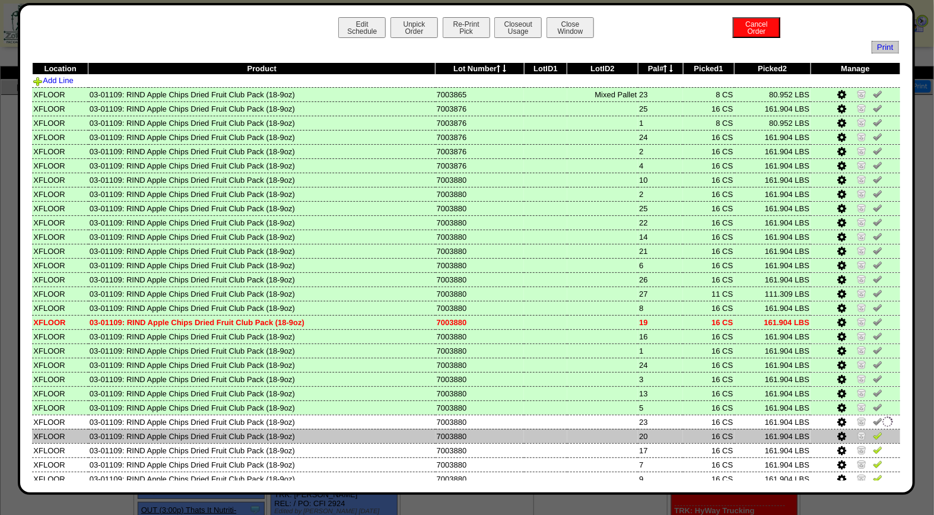
click at [873, 431] on img at bounding box center [877, 435] width 9 height 9
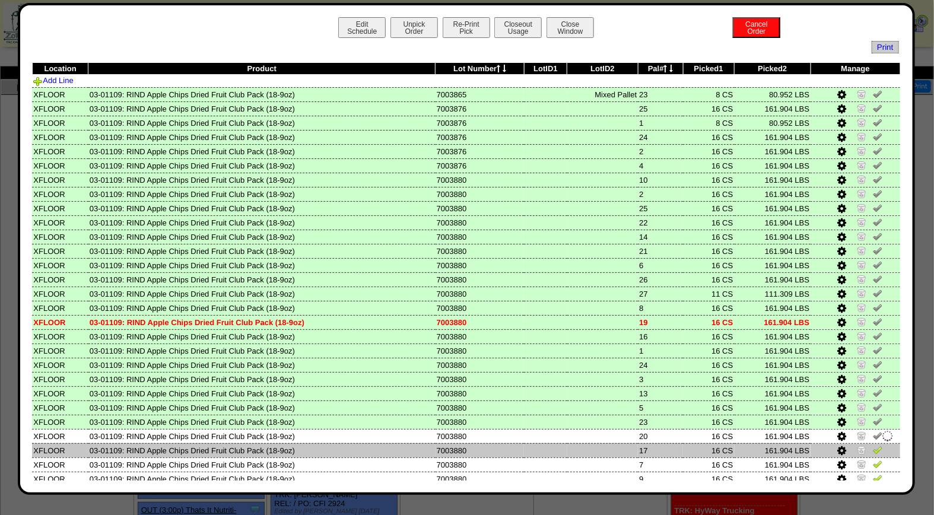
click at [873, 445] on img at bounding box center [877, 449] width 9 height 9
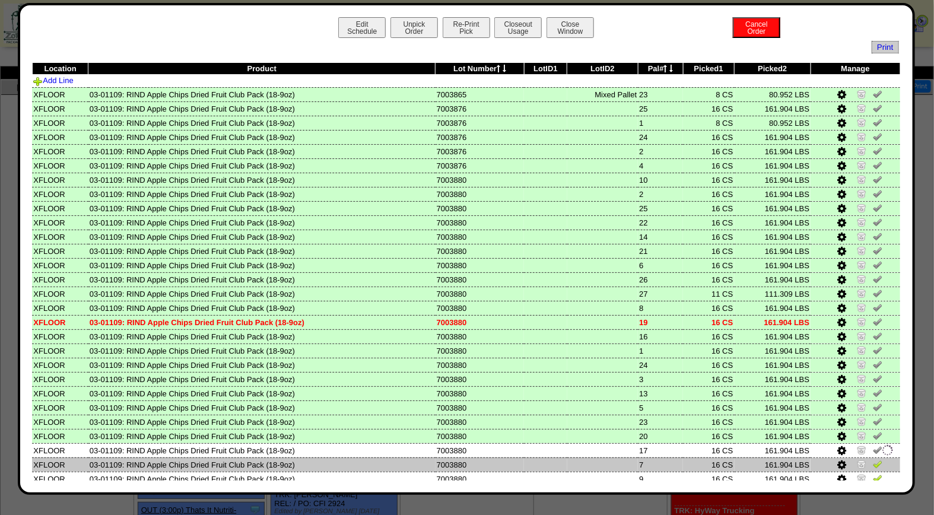
click at [873, 461] on img at bounding box center [877, 463] width 9 height 9
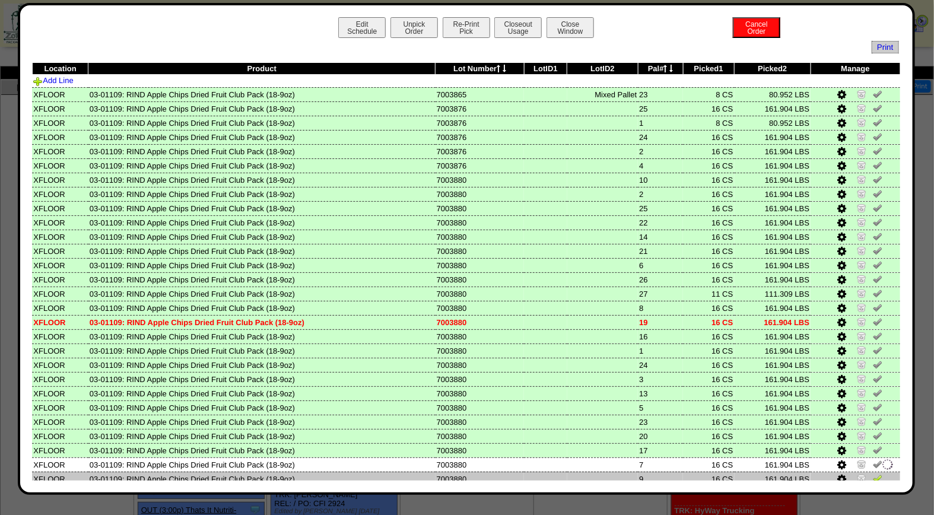
click at [873, 473] on img at bounding box center [877, 477] width 9 height 9
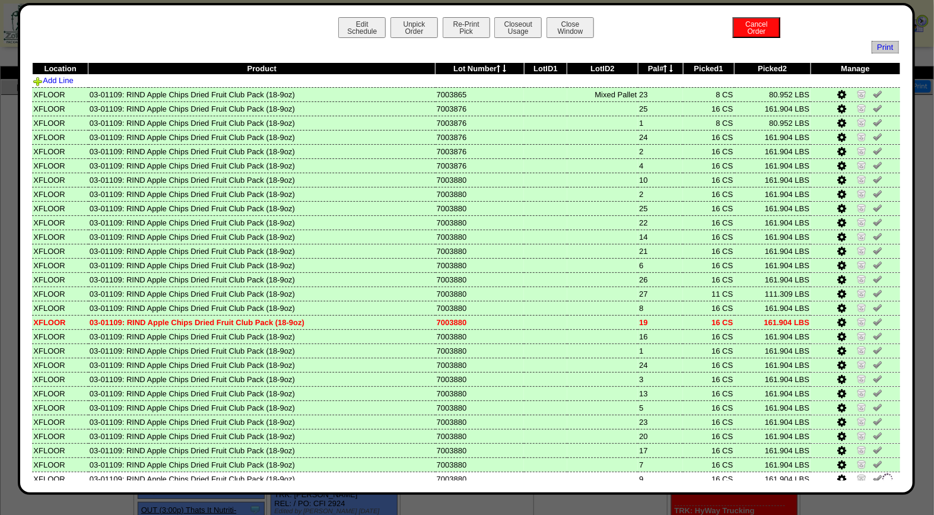
scroll to position [43, 0]
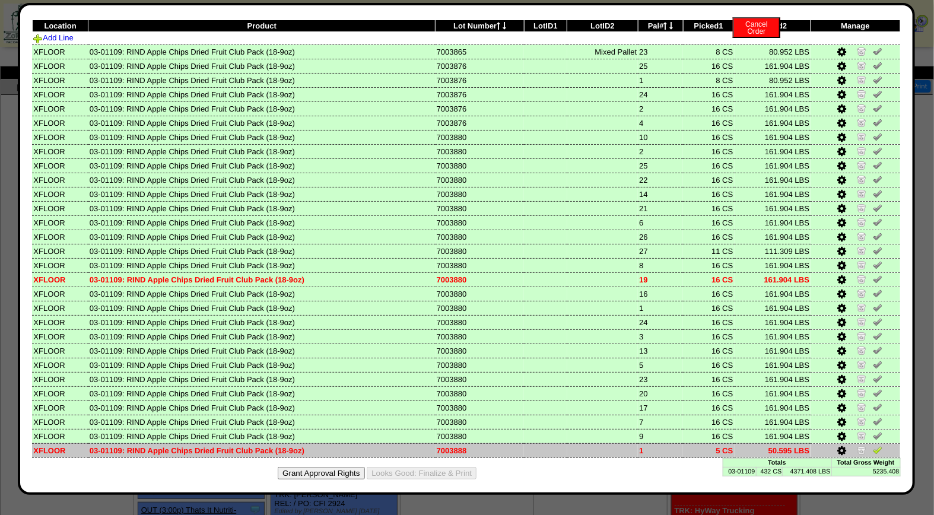
click at [873, 445] on img at bounding box center [877, 449] width 9 height 9
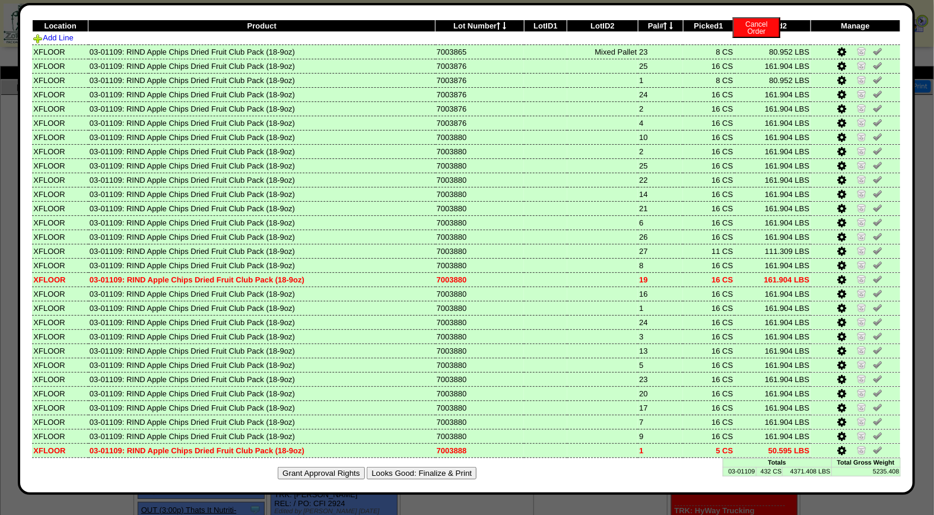
scroll to position [0, 0]
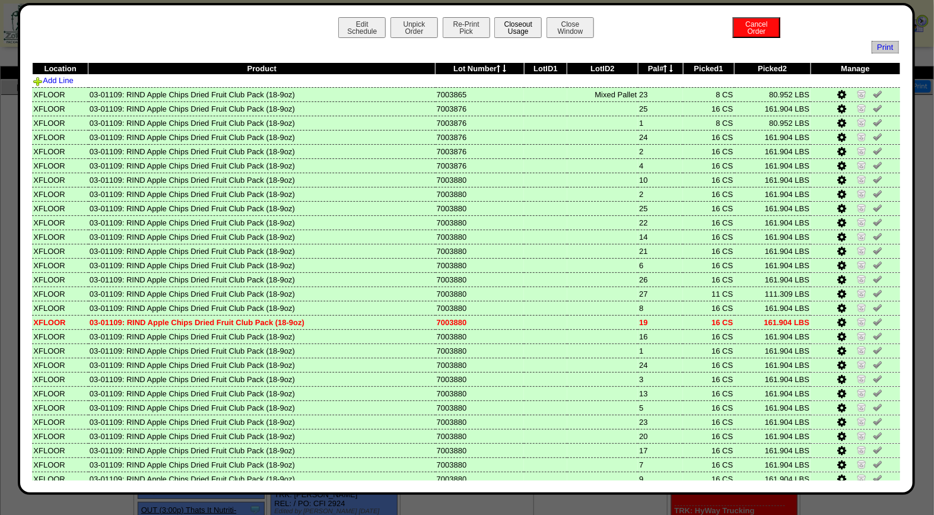
click at [512, 28] on button "Closeout Usage" at bounding box center [517, 27] width 47 height 21
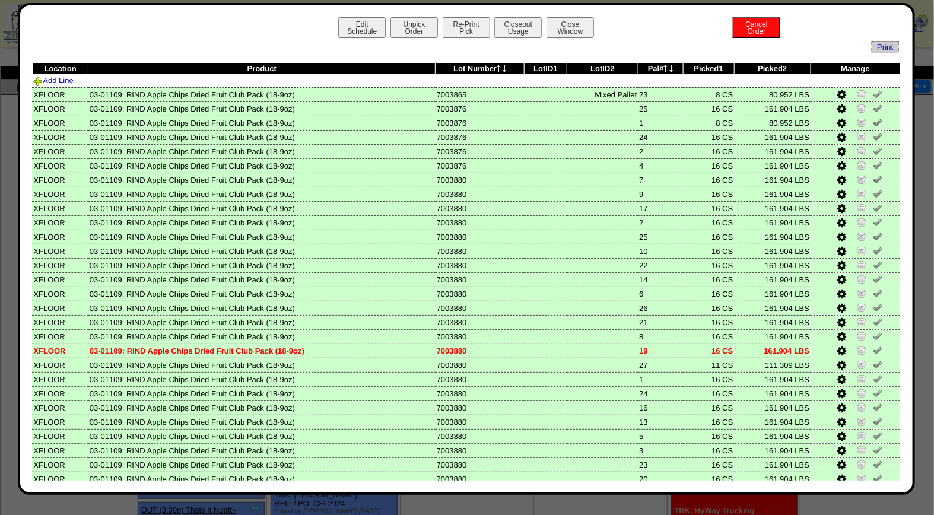
scroll to position [43, 0]
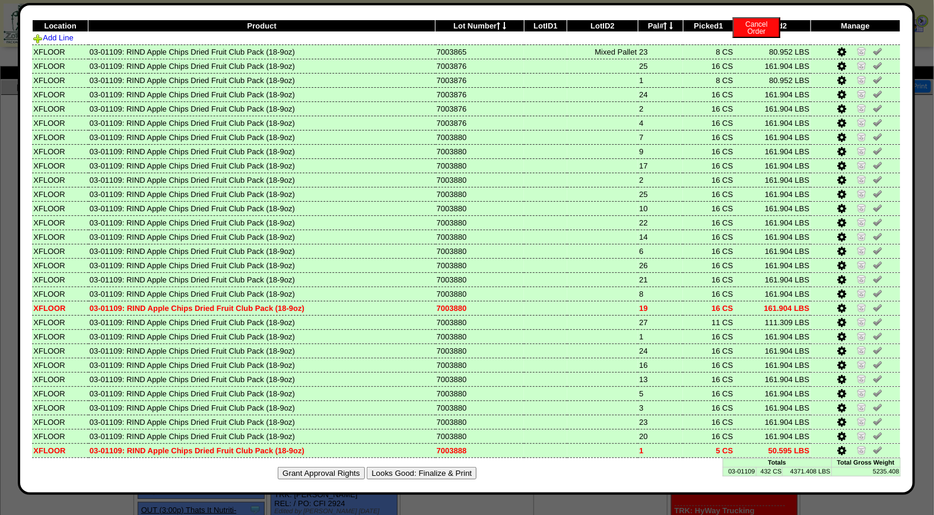
click at [408, 467] on button "Looks Good: Finalize & Print" at bounding box center [422, 473] width 110 height 12
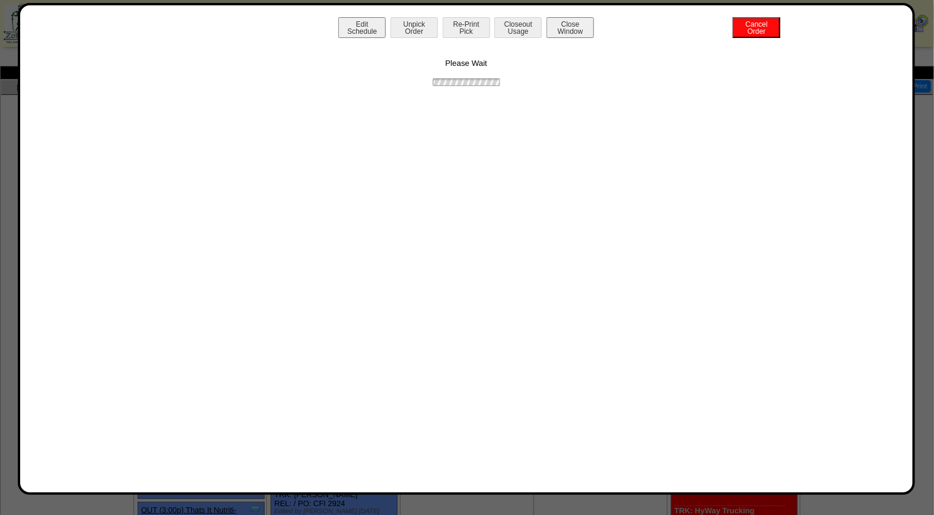
scroll to position [0, 0]
click at [469, 28] on button "Print BOL" at bounding box center [466, 27] width 47 height 21
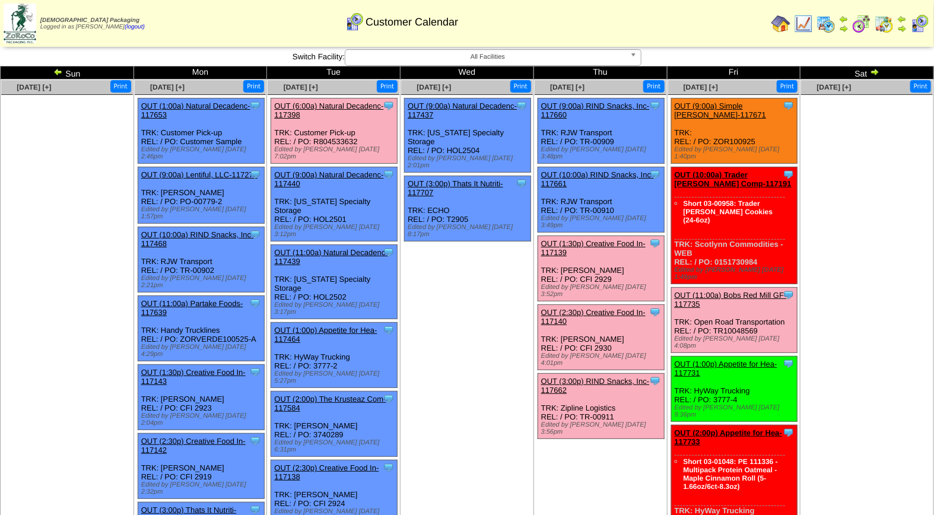
click at [612, 170] on link "OUT (10:00a) RIND Snacks, Inc-117661" at bounding box center [597, 179] width 113 height 18
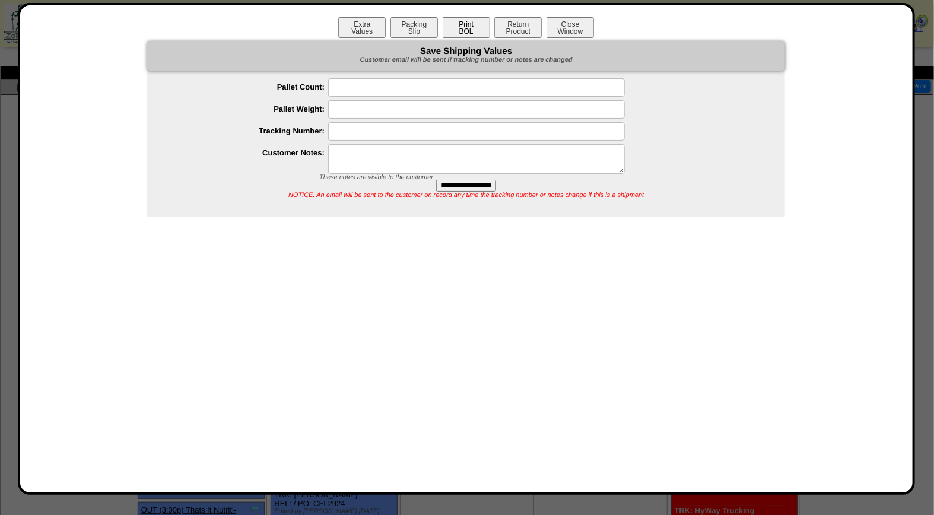
click at [469, 34] on button "Print BOL" at bounding box center [466, 27] width 47 height 21
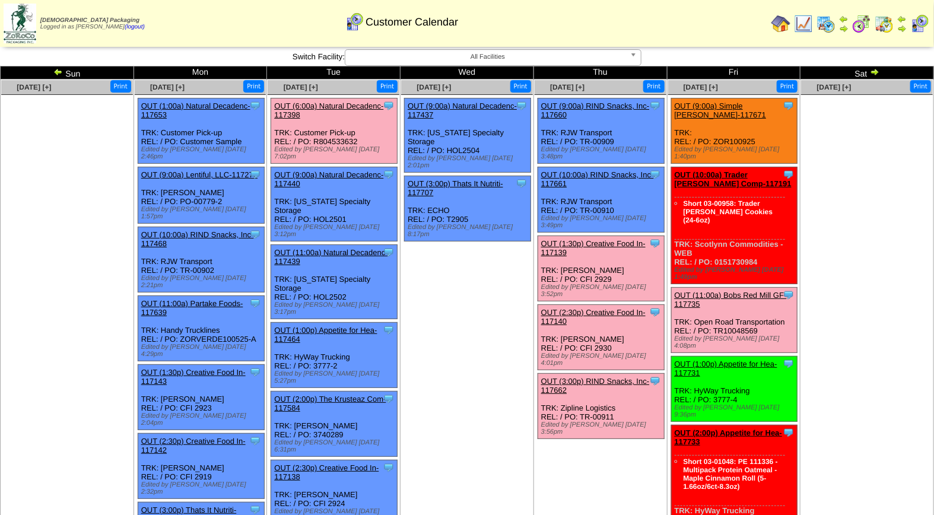
click at [618, 61] on span "All Facilities" at bounding box center [487, 57] width 275 height 14
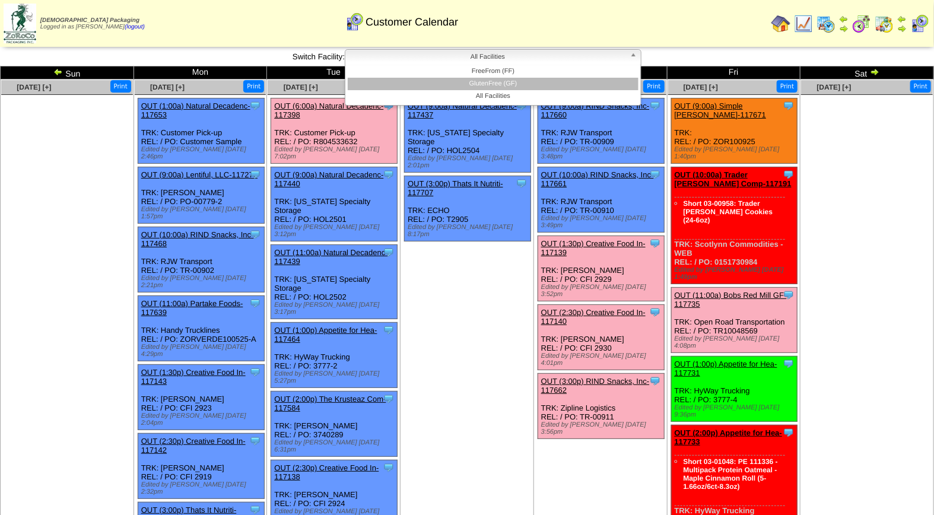
click at [610, 80] on li "GlutenFree (GF)" at bounding box center [493, 84] width 291 height 12
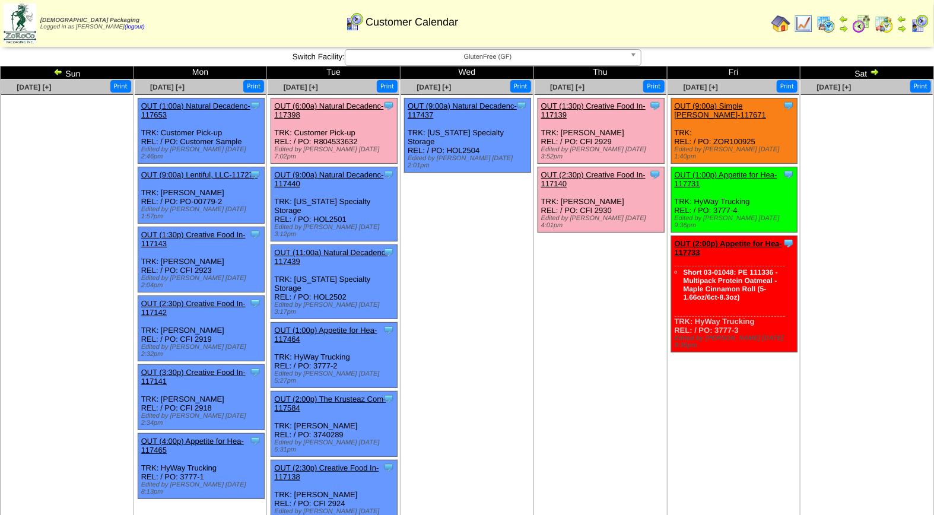
click at [829, 21] on img at bounding box center [825, 23] width 19 height 19
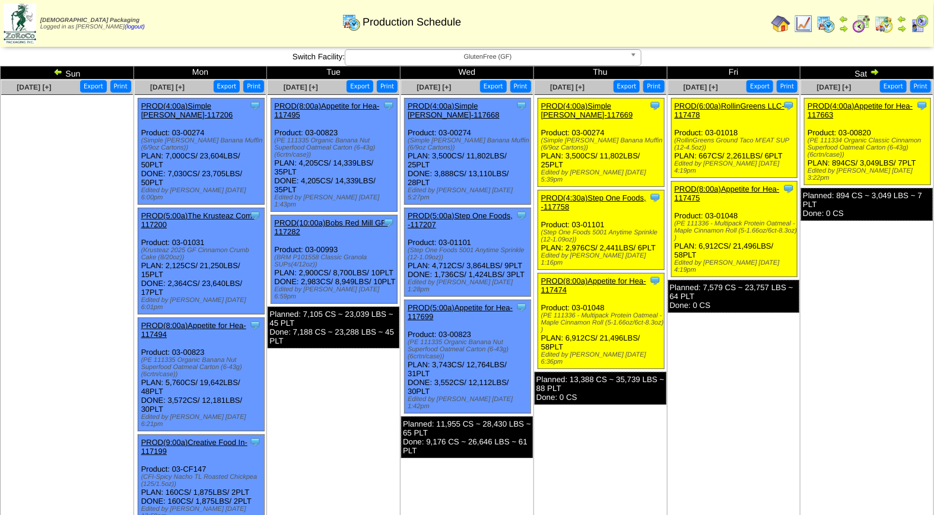
click at [525, 58] on span "GlutenFree (GF)" at bounding box center [487, 57] width 275 height 14
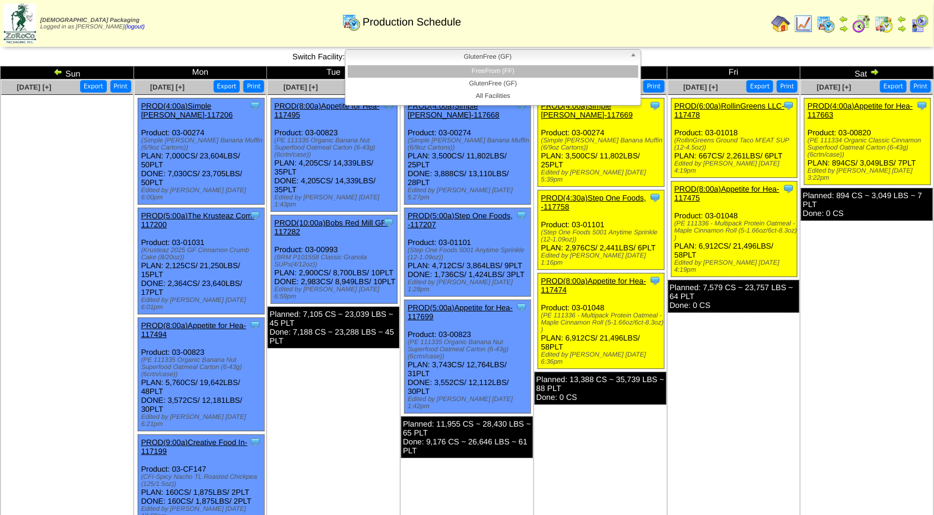
click at [543, 74] on li "FreeFrom (FF)" at bounding box center [493, 71] width 291 height 12
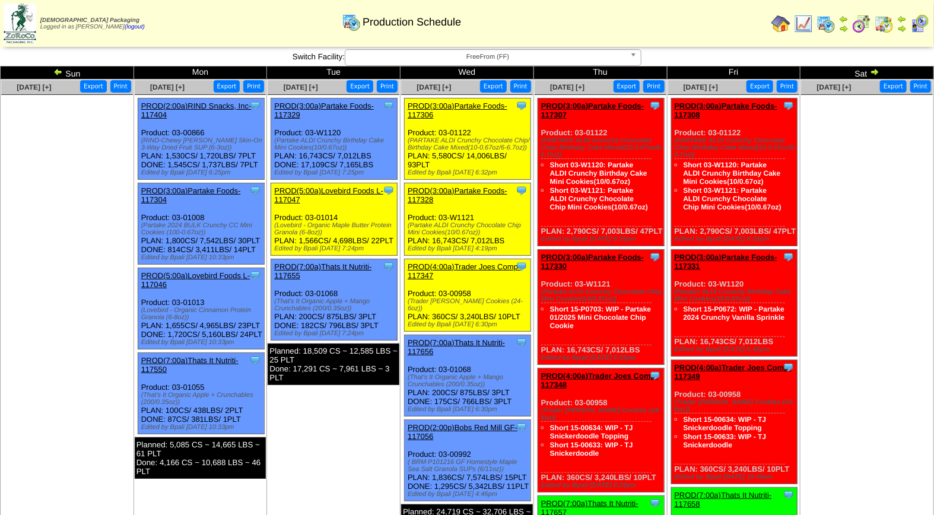
click at [491, 61] on span "FreeFrom (FF)" at bounding box center [487, 57] width 275 height 14
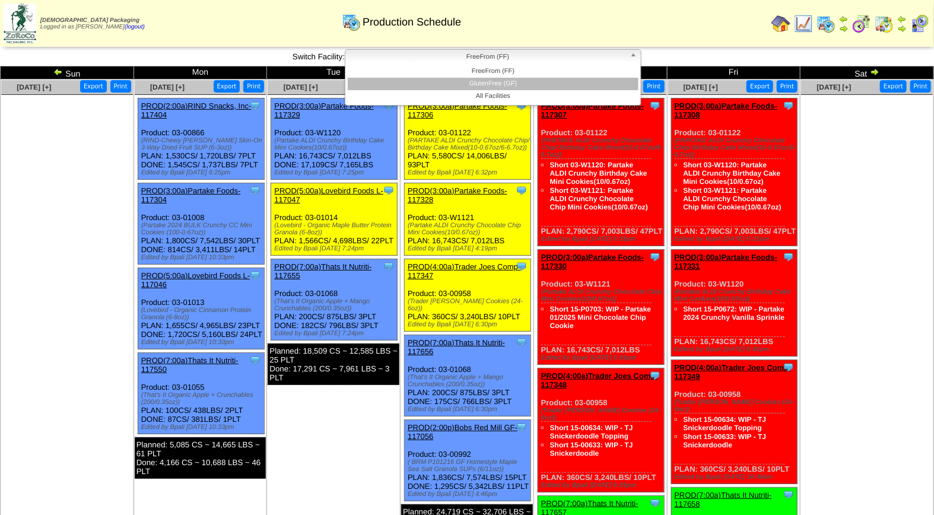
click at [503, 87] on li "GlutenFree (GF)" at bounding box center [493, 84] width 291 height 12
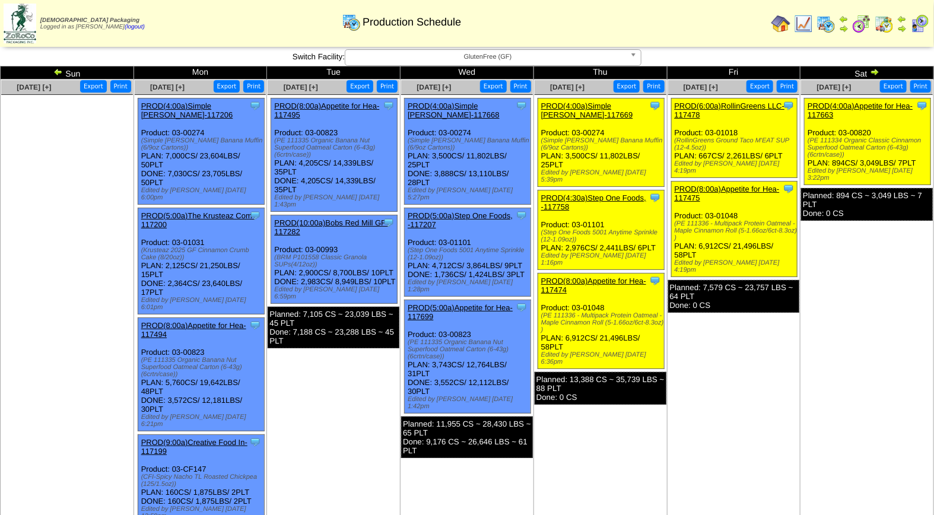
click at [921, 26] on img at bounding box center [919, 23] width 19 height 19
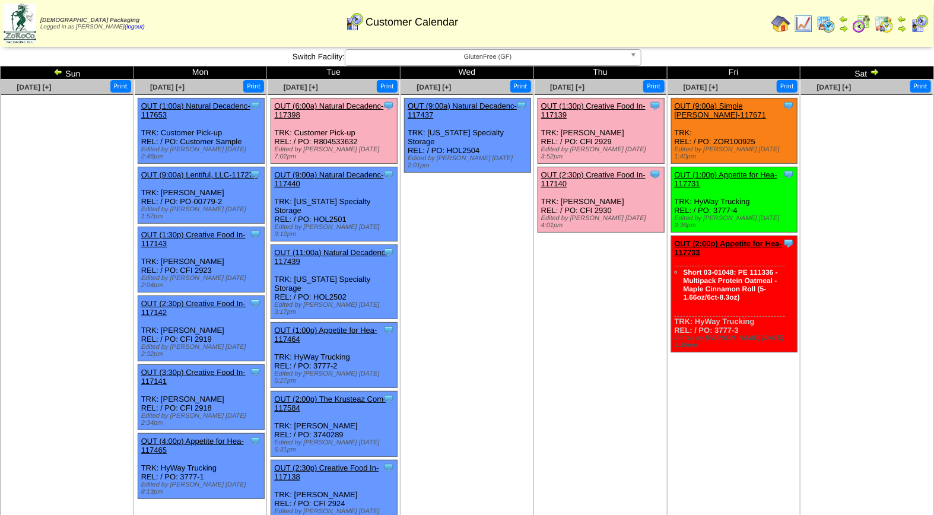
click at [483, 60] on span "GlutenFree (GF)" at bounding box center [487, 57] width 275 height 14
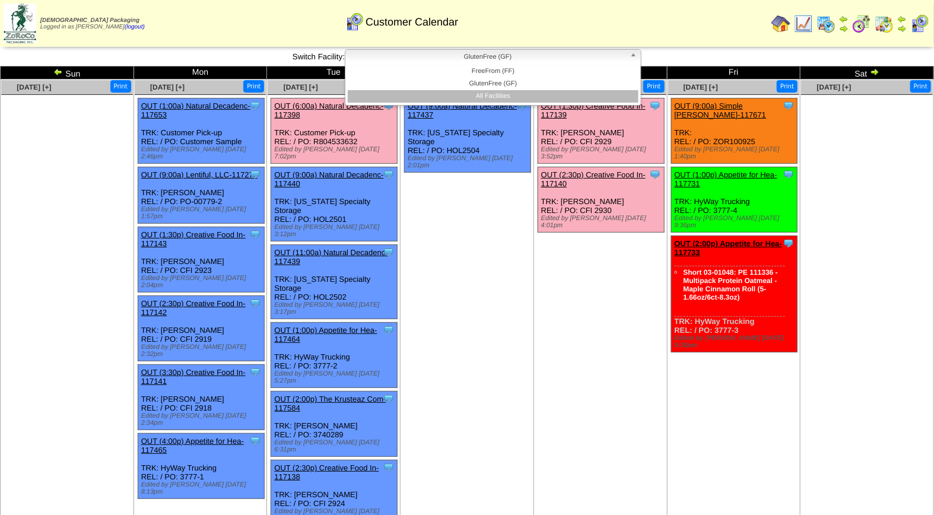
click at [488, 95] on li "All Facilities" at bounding box center [493, 96] width 291 height 12
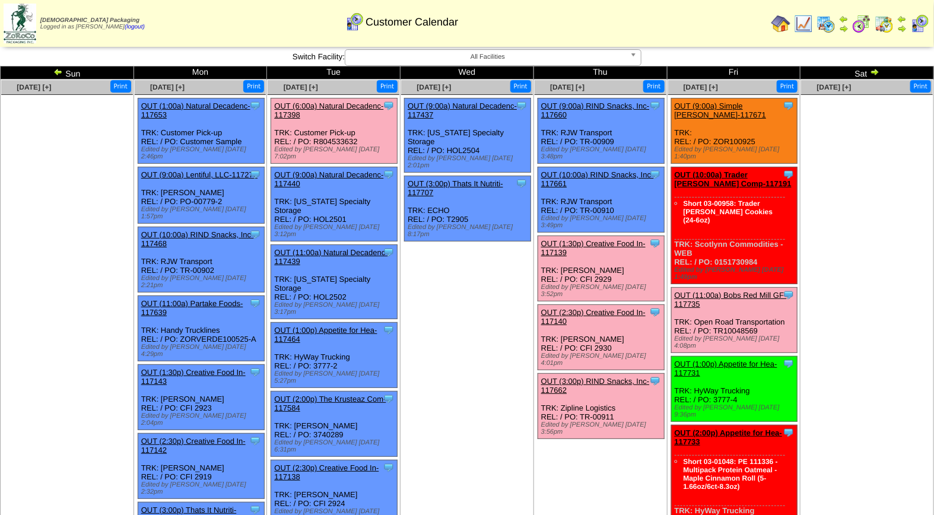
click at [588, 377] on link "OUT (3:00p) RIND Snacks, Inc-117662" at bounding box center [595, 386] width 109 height 18
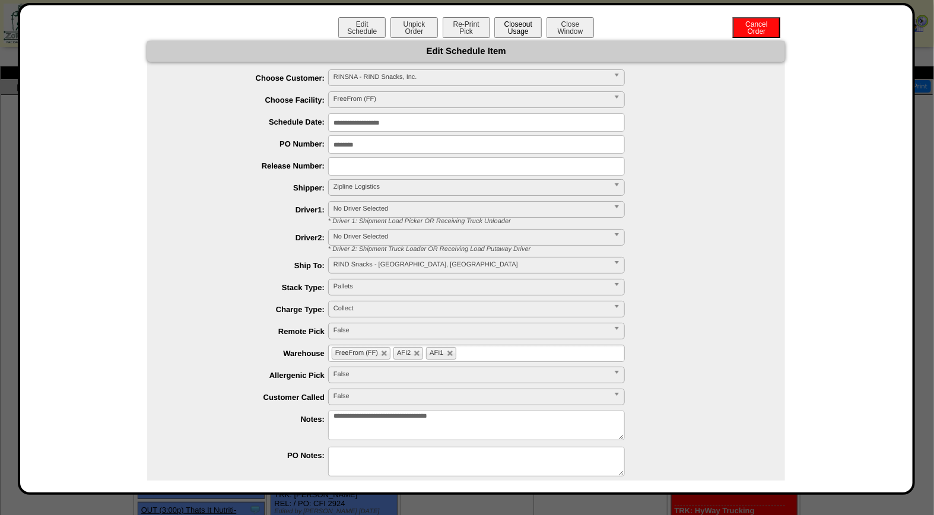
click at [517, 28] on button "Closeout Usage" at bounding box center [517, 27] width 47 height 21
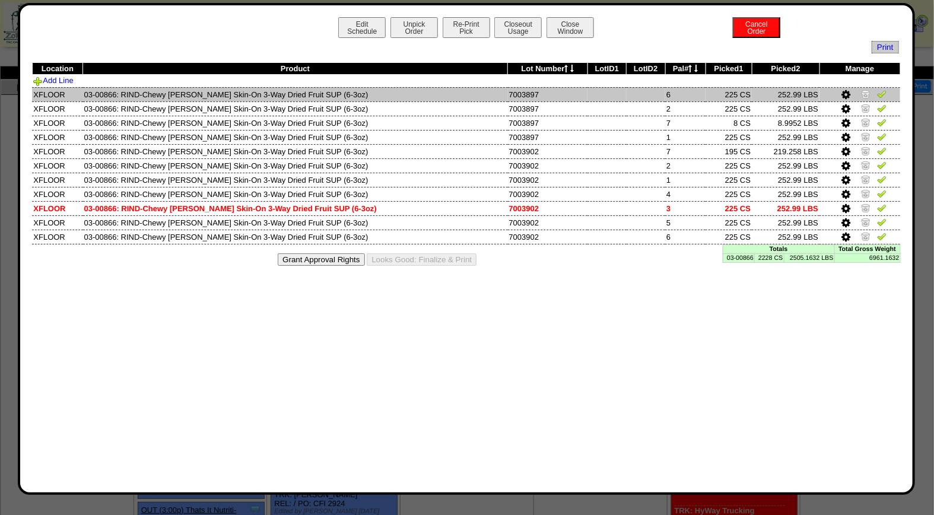
click at [879, 93] on img at bounding box center [881, 93] width 9 height 9
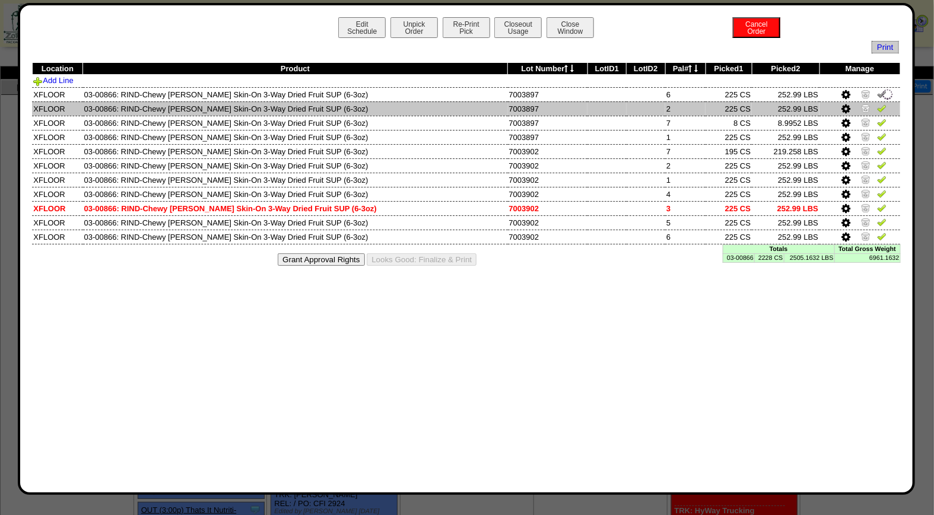
click at [878, 107] on img at bounding box center [881, 107] width 9 height 9
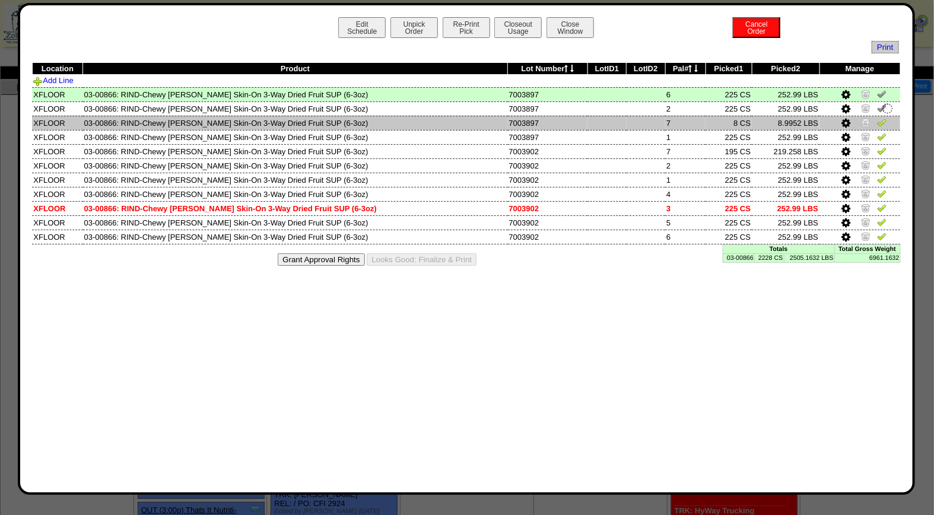
click at [877, 121] on img at bounding box center [881, 121] width 9 height 9
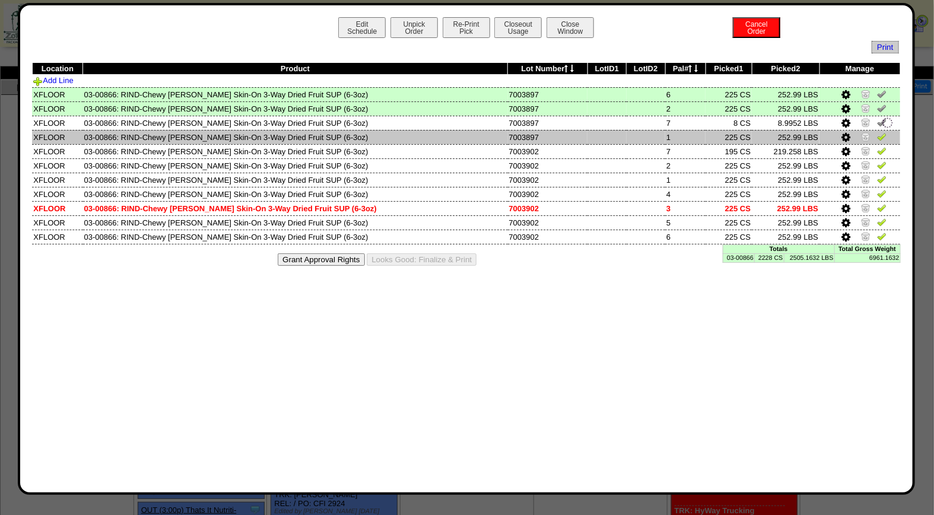
click at [879, 138] on img at bounding box center [881, 136] width 9 height 9
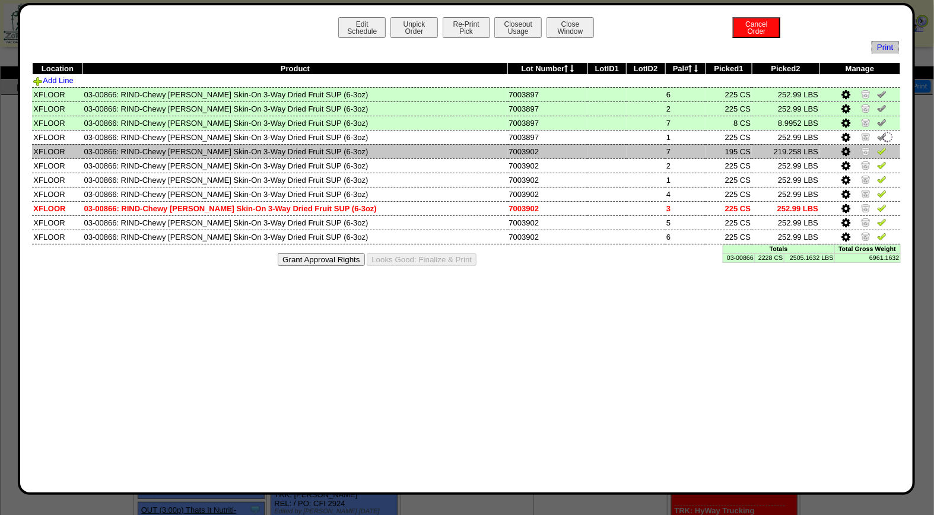
click at [882, 150] on img at bounding box center [881, 150] width 9 height 9
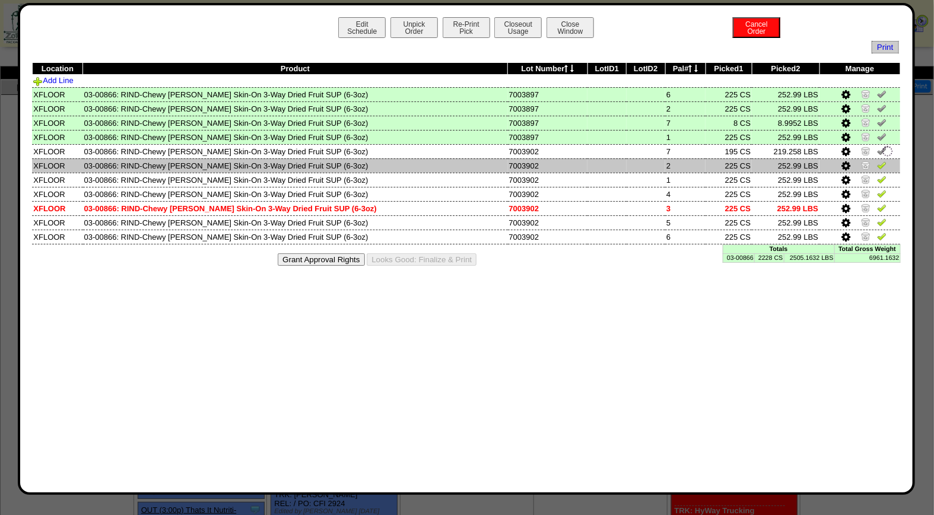
click at [880, 164] on img at bounding box center [881, 164] width 9 height 9
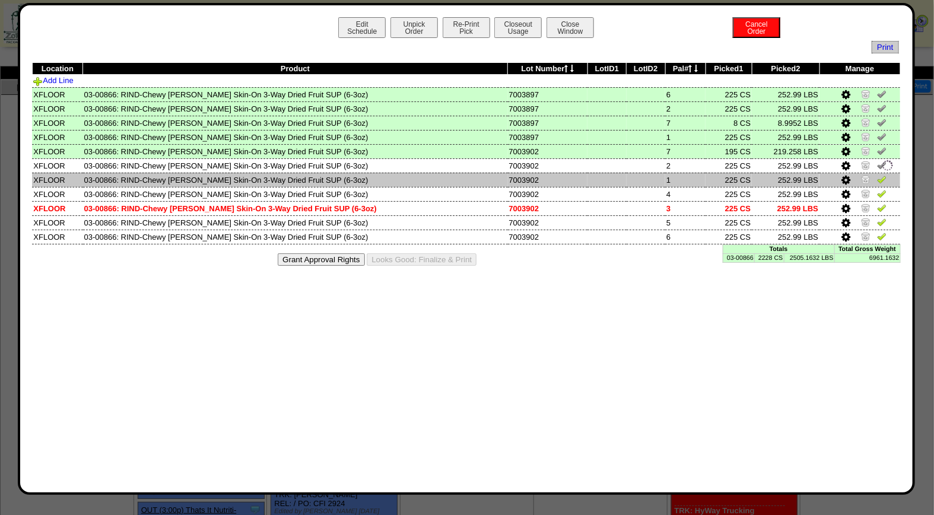
click at [879, 174] on img at bounding box center [881, 178] width 9 height 9
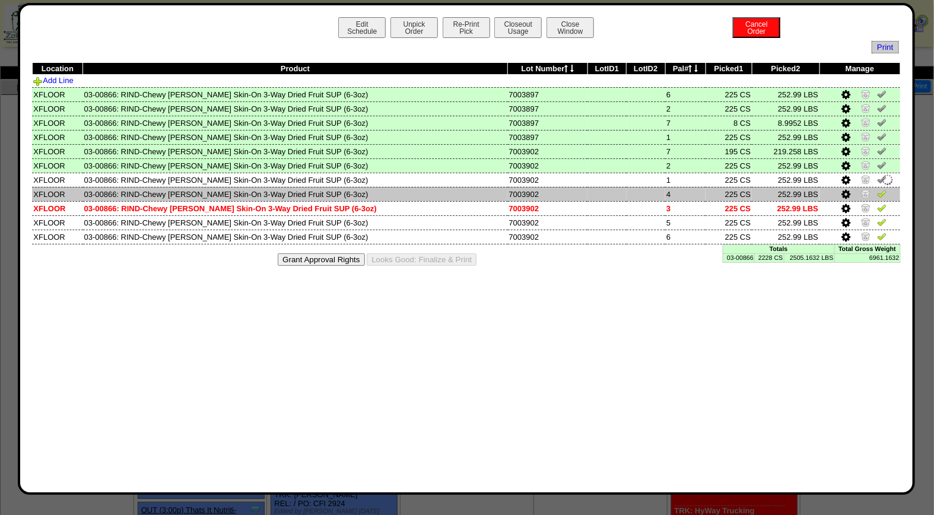
click at [879, 193] on img at bounding box center [881, 193] width 9 height 9
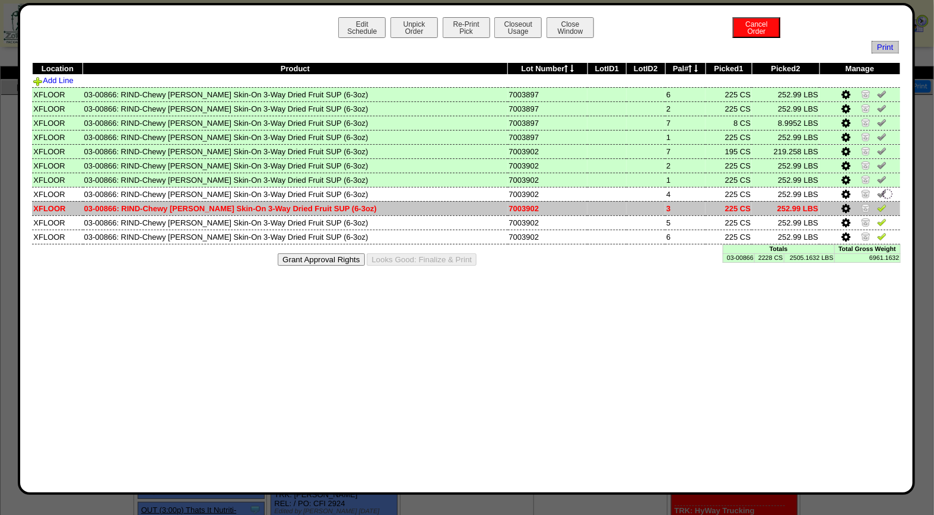
click at [880, 205] on img at bounding box center [881, 207] width 9 height 9
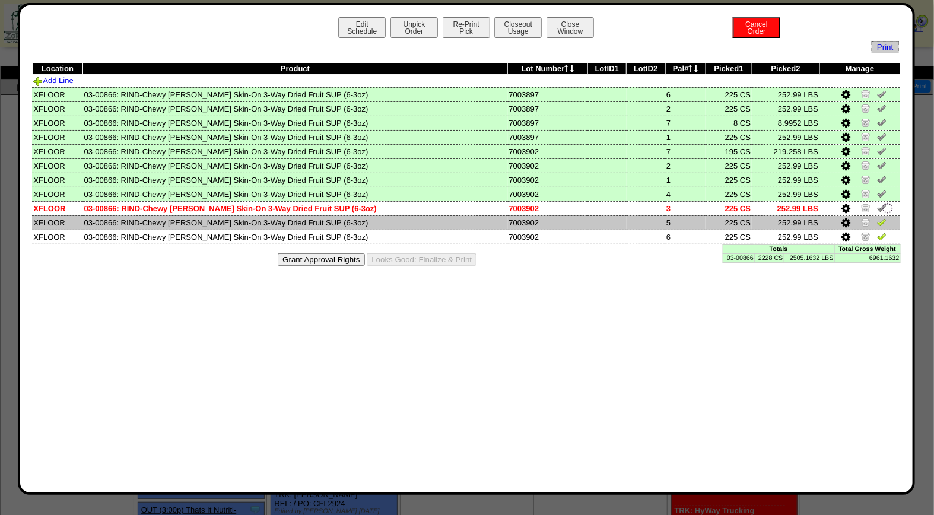
click at [881, 223] on img at bounding box center [881, 221] width 9 height 9
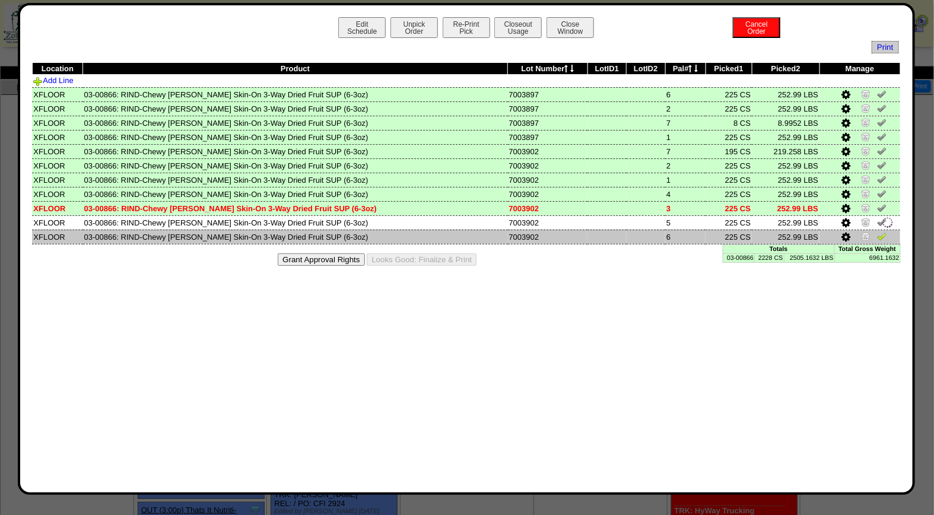
click at [880, 233] on img at bounding box center [881, 235] width 9 height 9
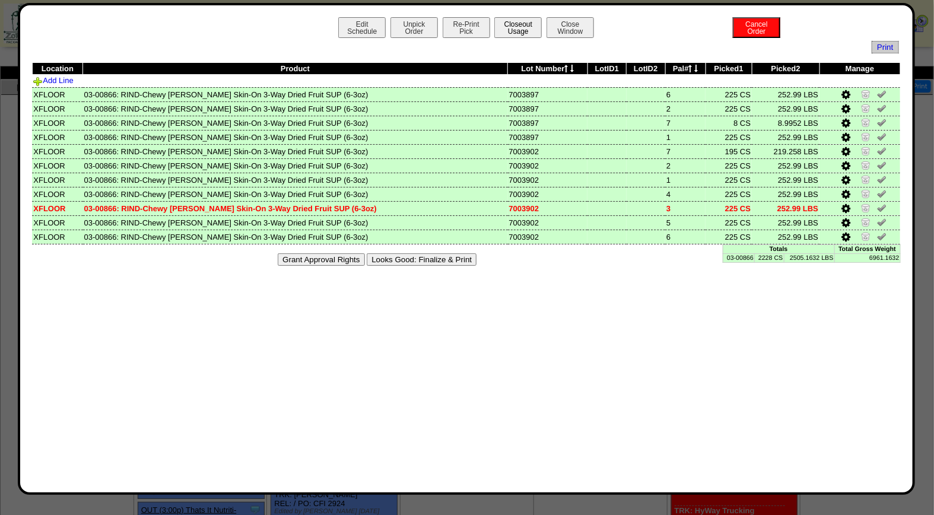
click at [530, 27] on button "Closeout Usage" at bounding box center [517, 27] width 47 height 21
click at [440, 259] on button "Looks Good: Finalize & Print" at bounding box center [422, 259] width 110 height 12
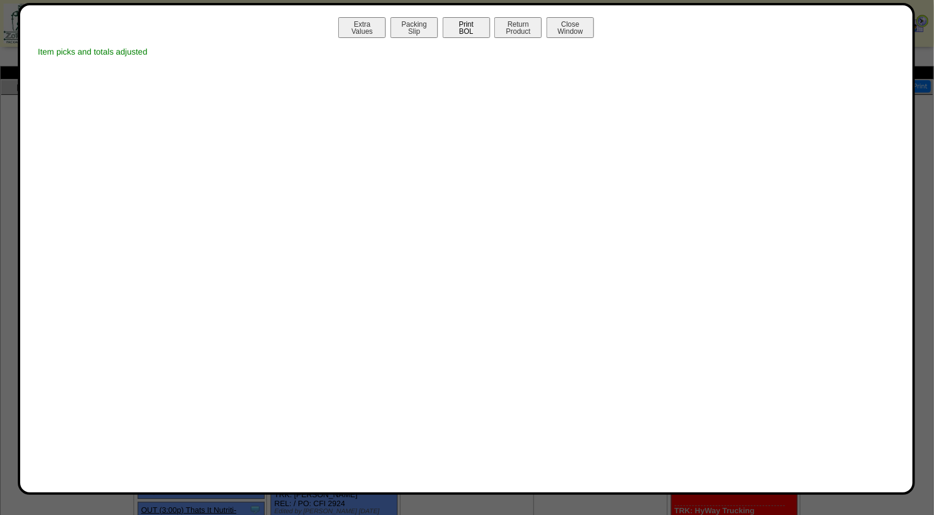
click at [472, 24] on button "Print BOL" at bounding box center [466, 27] width 47 height 21
